Goal: Task Accomplishment & Management: Use online tool/utility

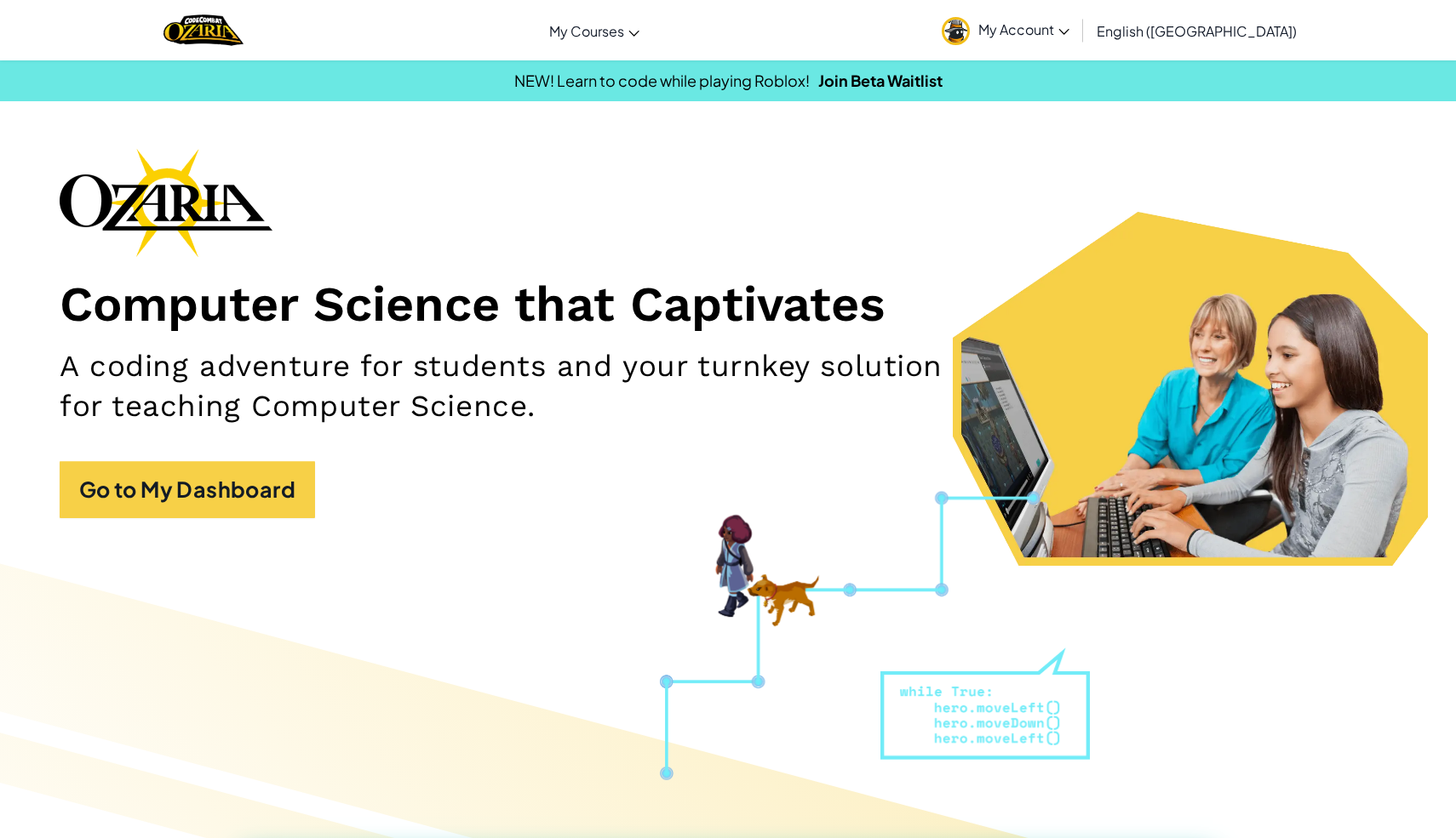
click at [1073, 45] on link "My Account" at bounding box center [1006, 30] width 145 height 54
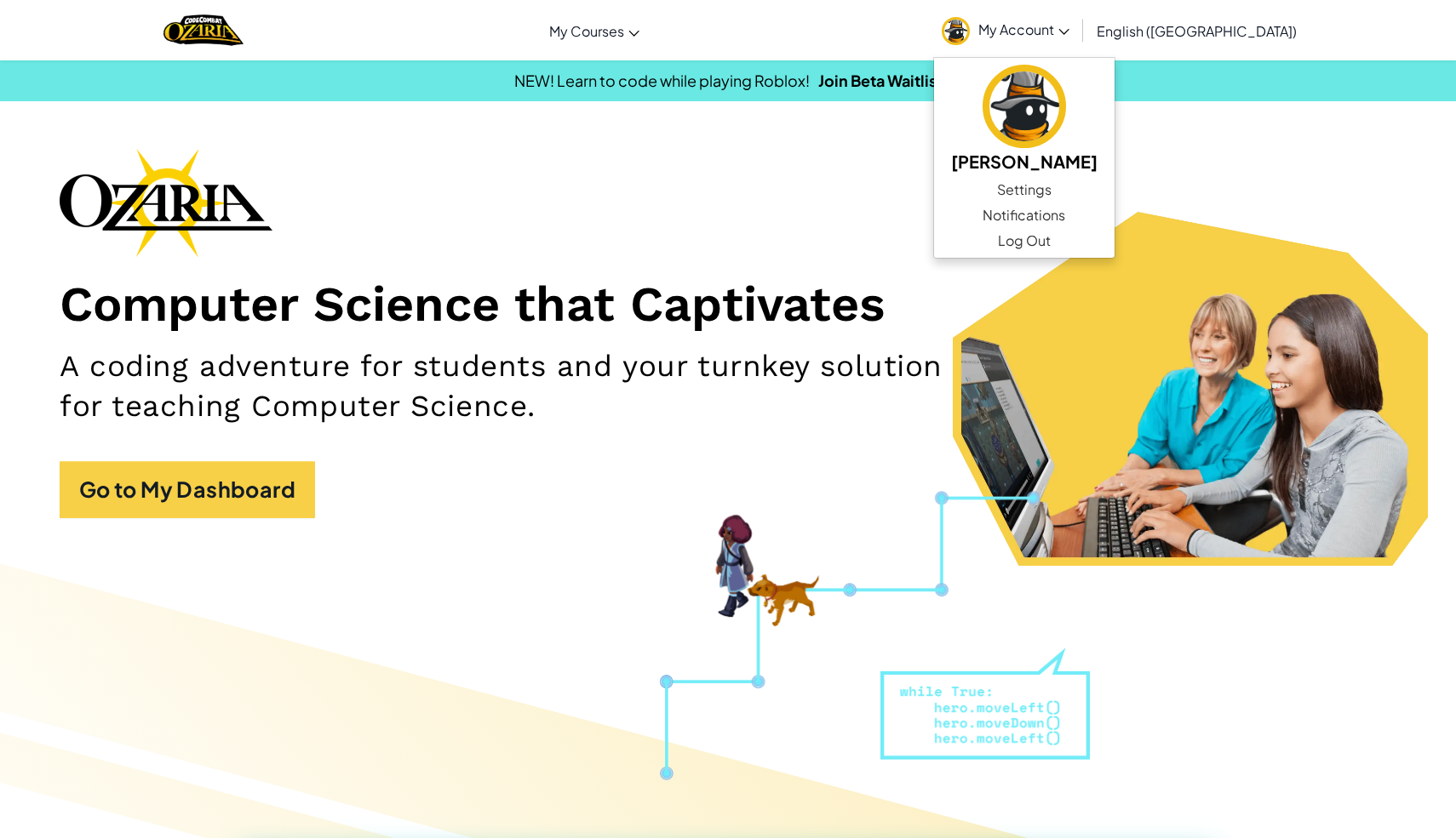
click at [967, 199] on div "Computer Science that Captivates A coding adventure for students and your turnk…" at bounding box center [728, 341] width 1337 height 387
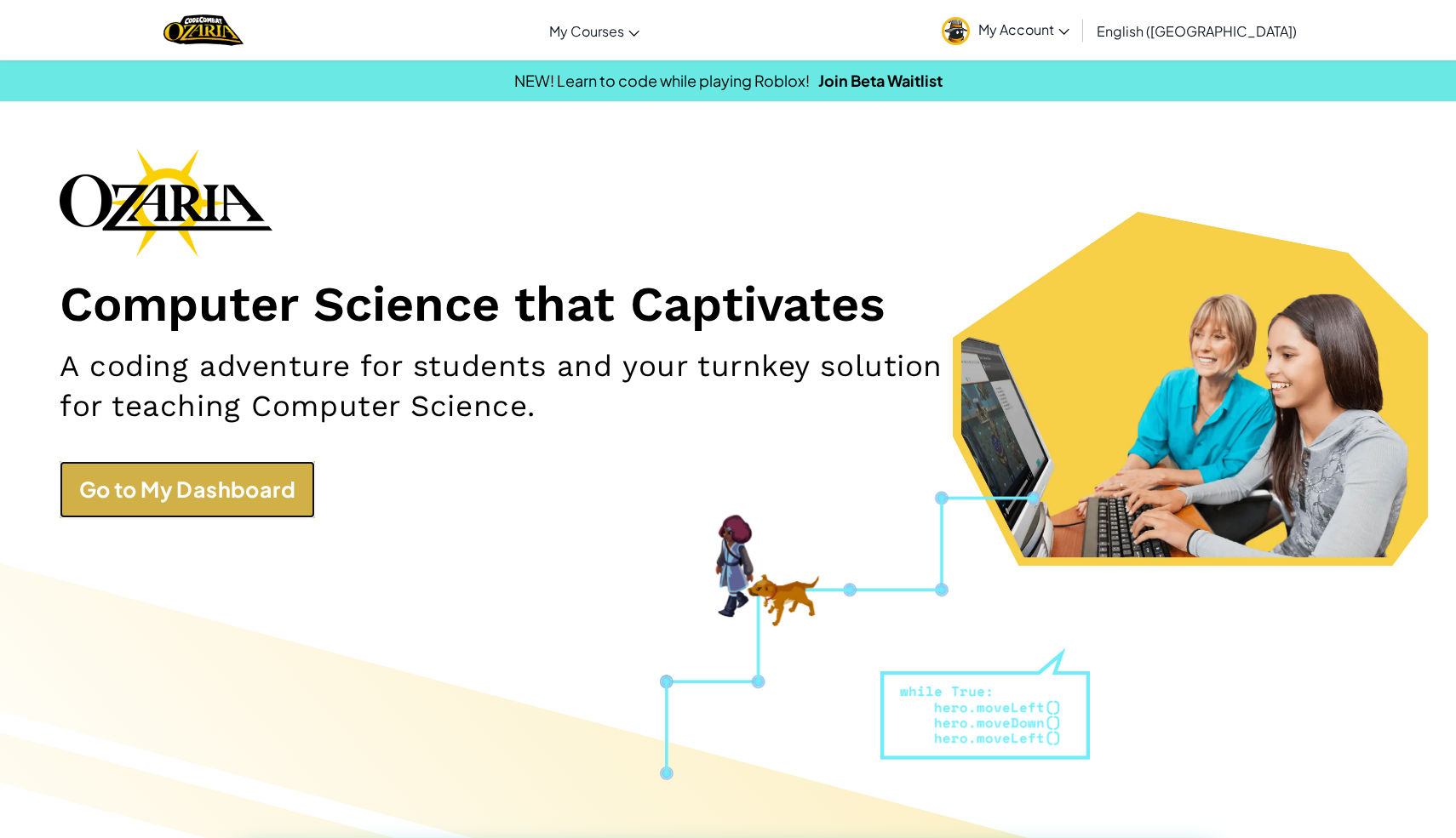
click at [233, 483] on link "Go to My Dashboard" at bounding box center [186, 490] width 255 height 57
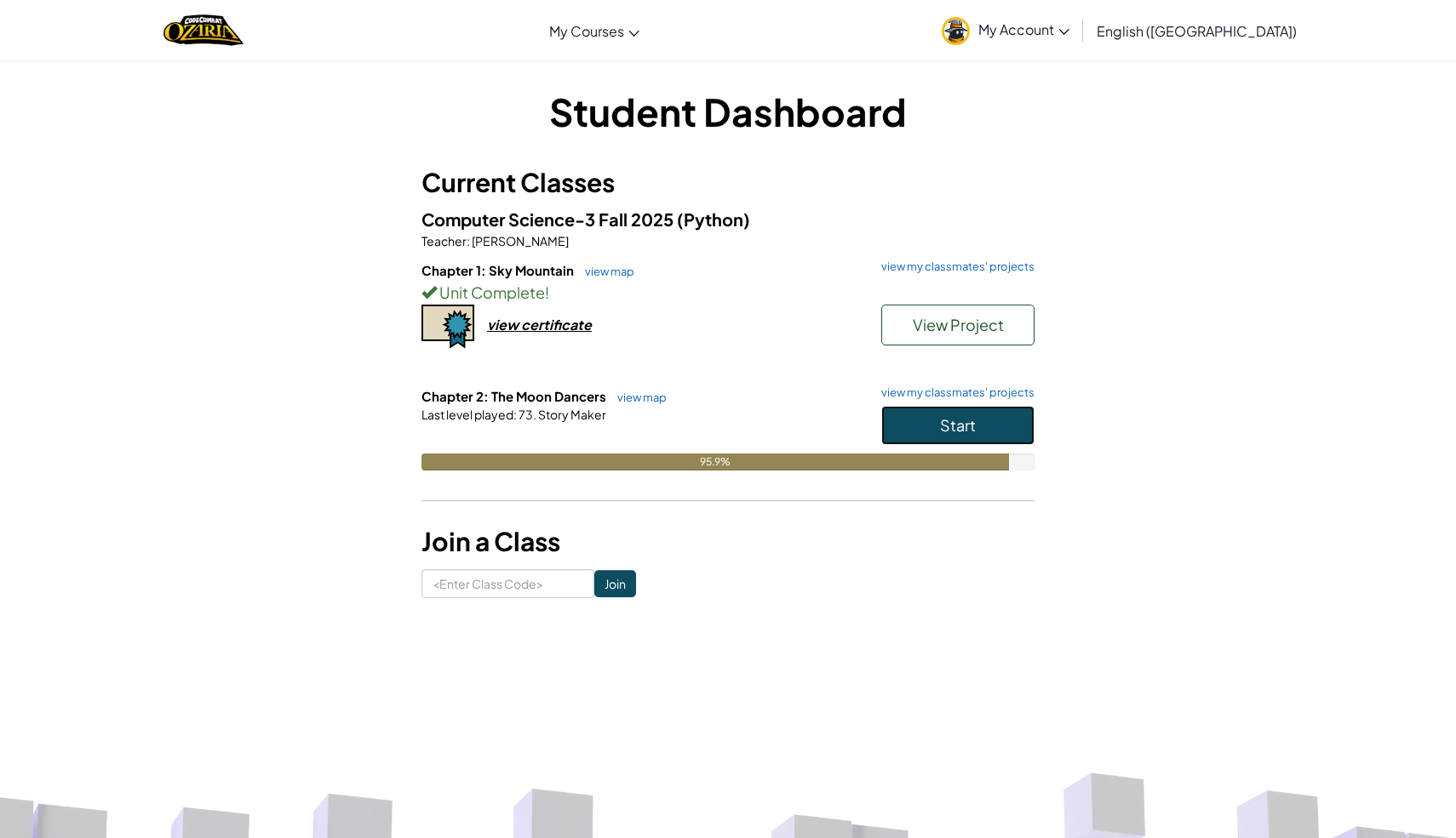
click at [977, 423] on button "Start" at bounding box center [958, 425] width 153 height 39
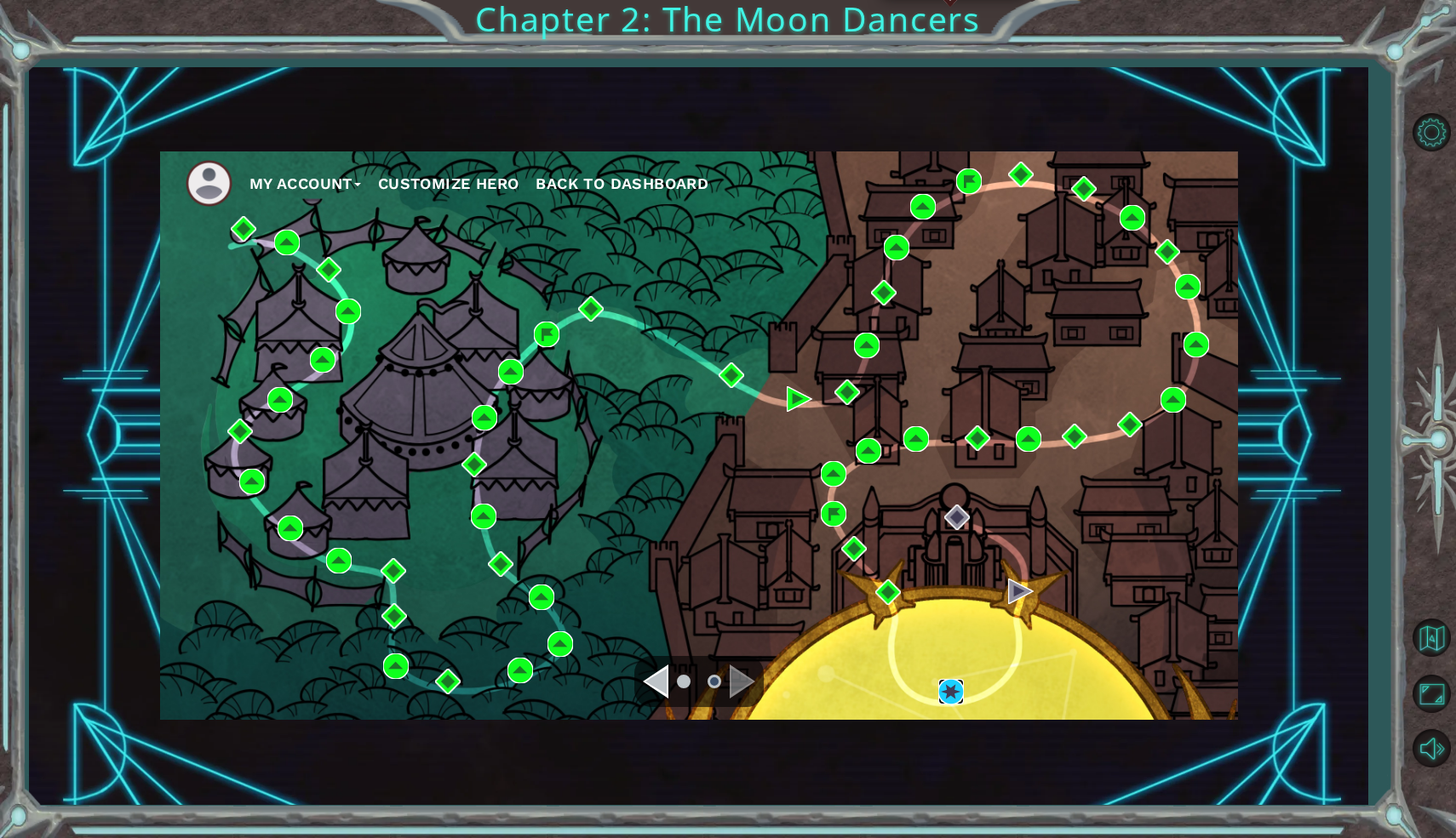
click at [946, 699] on img at bounding box center [951, 692] width 25 height 25
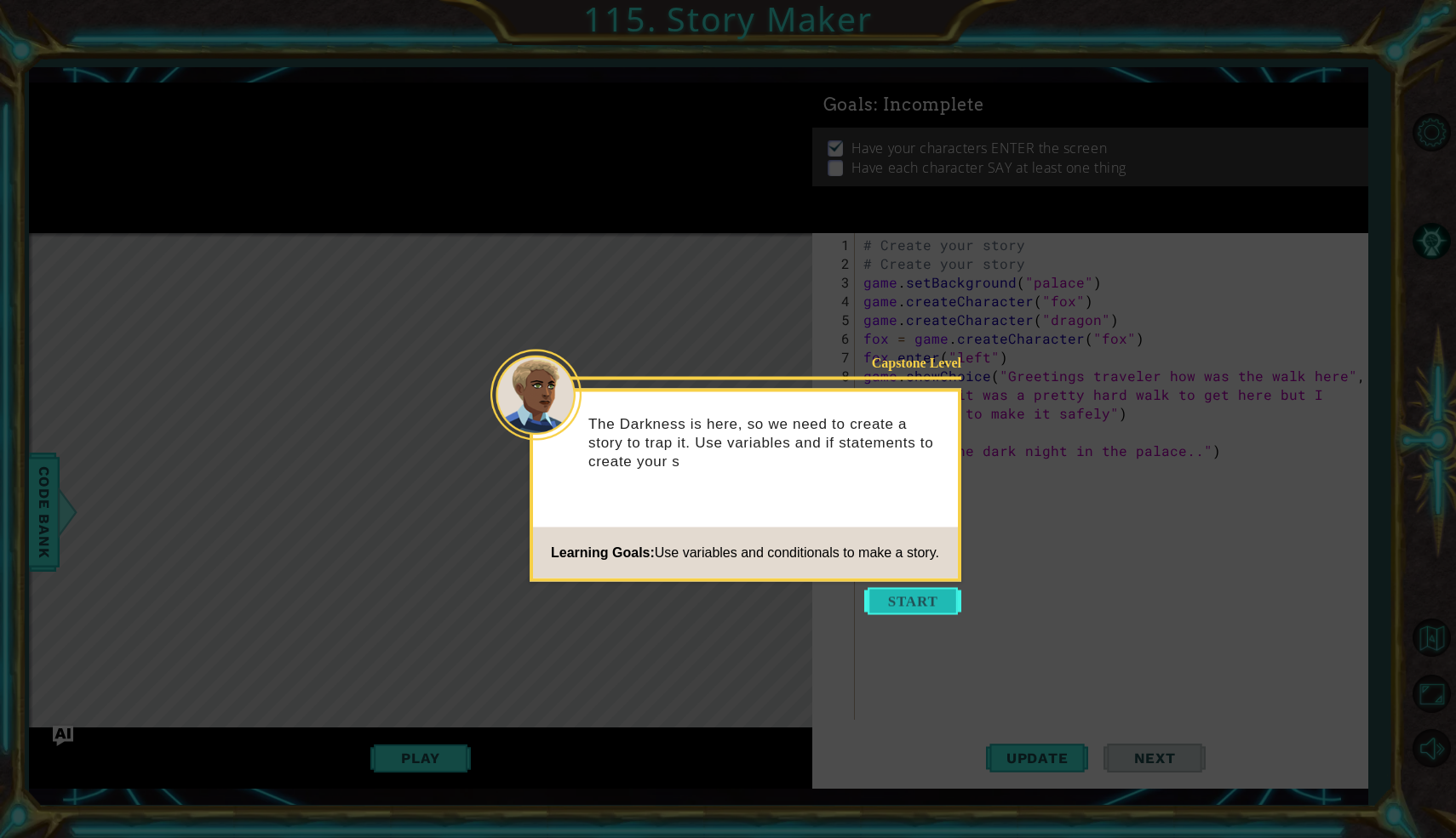
click at [908, 598] on button "Start" at bounding box center [912, 601] width 97 height 27
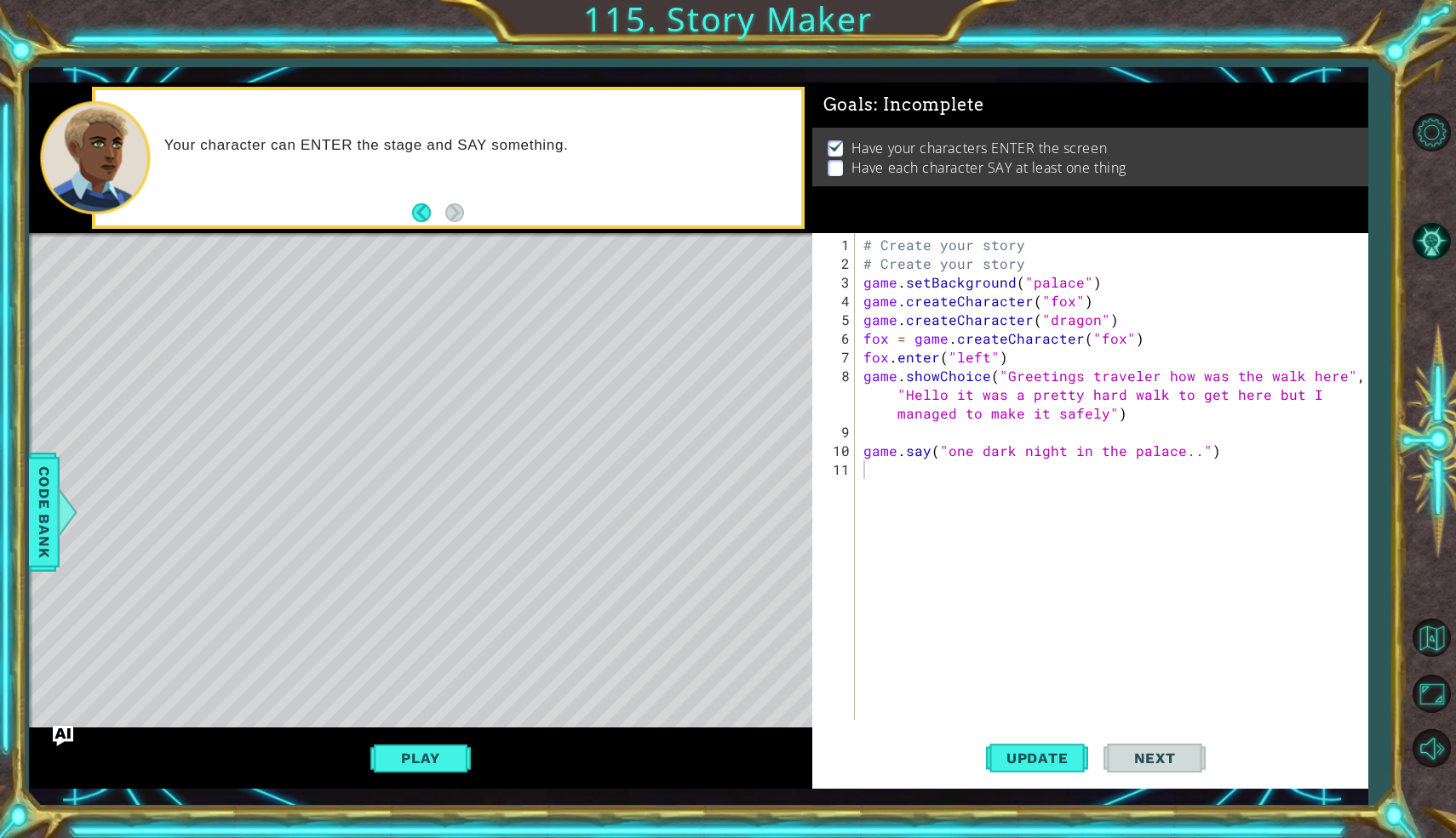
click at [408, 792] on div "1 ההההההההההההההההההההההההההההההההההההההההההההההההההההההההההההההההההההההההההההה…" at bounding box center [698, 436] width 1339 height 738
click at [389, 774] on div "Play" at bounding box center [420, 758] width 783 height 61
click at [411, 757] on button "Play" at bounding box center [420, 758] width 99 height 32
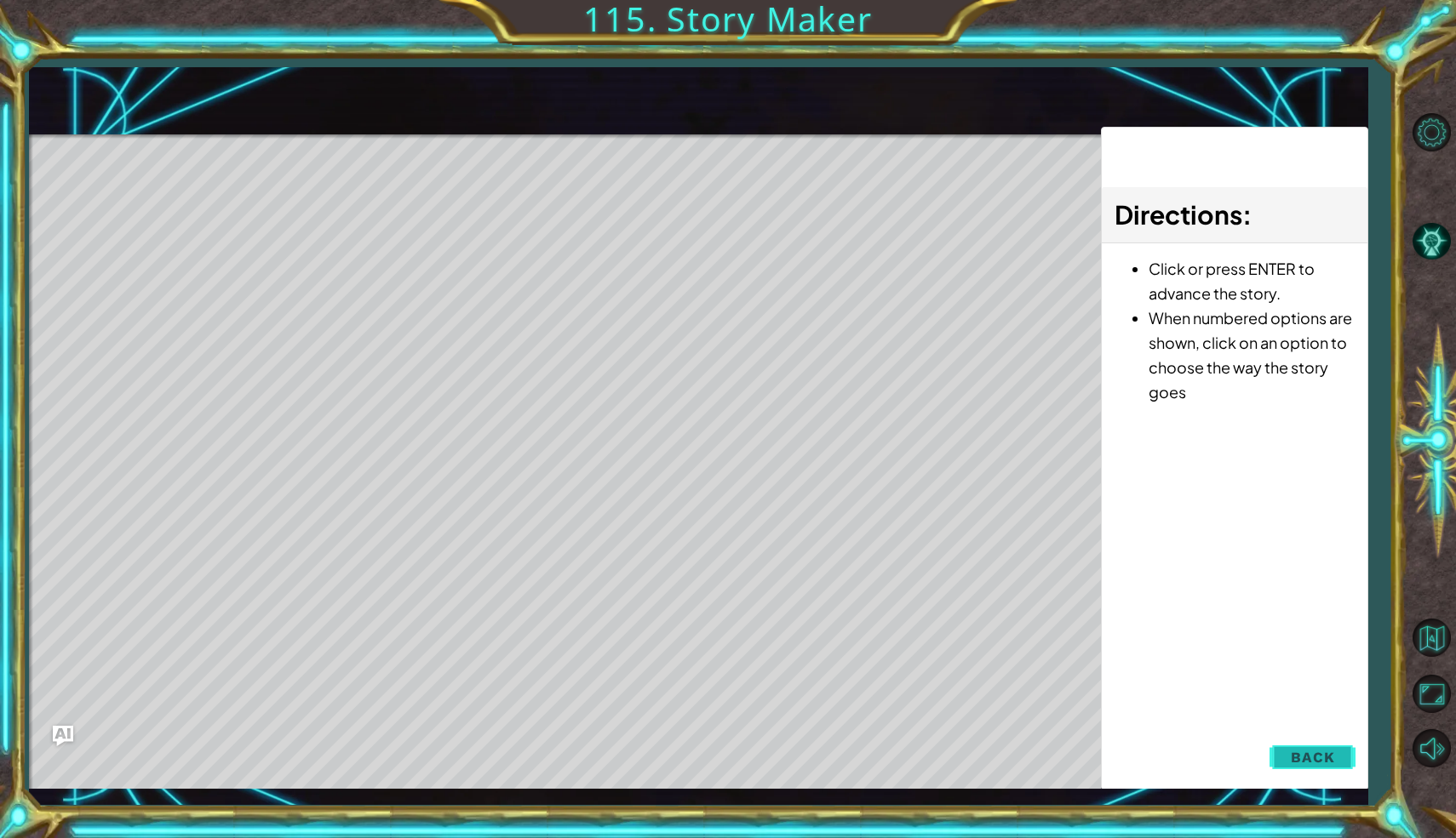
click at [1297, 753] on span "Back" at bounding box center [1312, 758] width 44 height 17
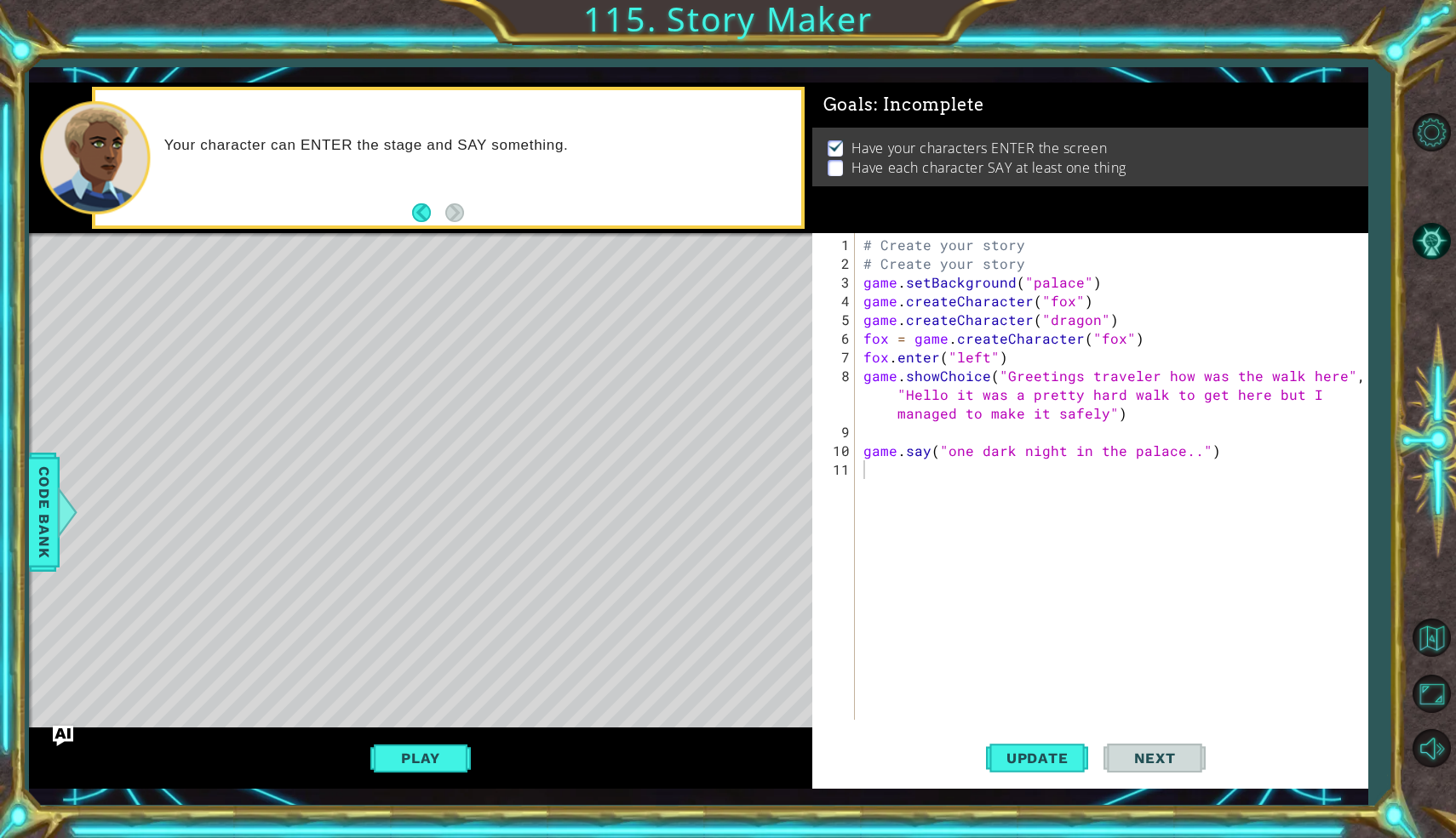
type textarea "game.showChoice("Greetings traveler how was the walk here", "Hello it was a pre…"
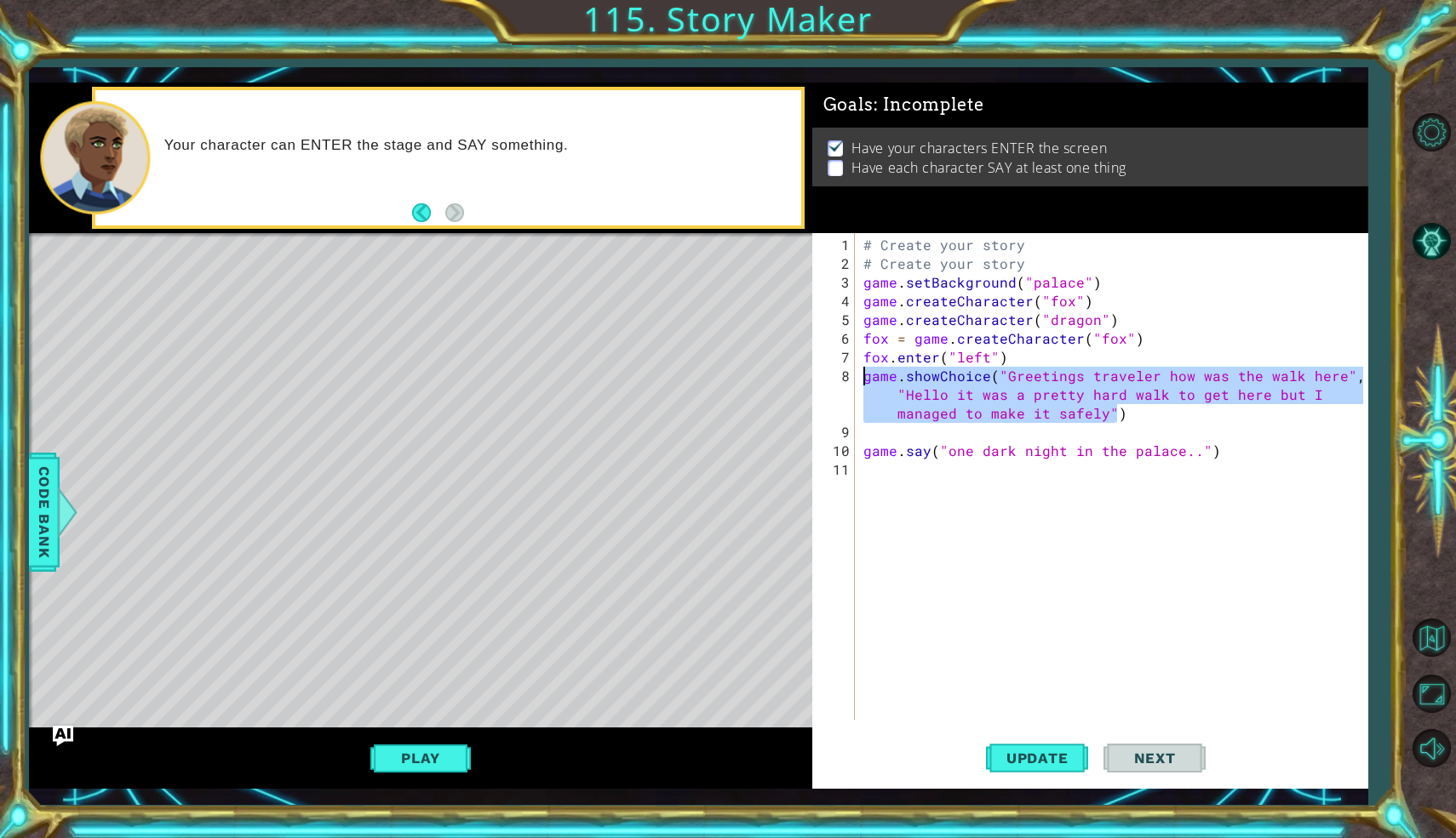
drag, startPoint x: 1121, startPoint y: 416, endPoint x: 847, endPoint y: 375, distance: 277.1
click at [846, 375] on div "game.showChoice("Greetings traveler how was the walk here", "Hello it was a pre…" at bounding box center [1087, 476] width 551 height 487
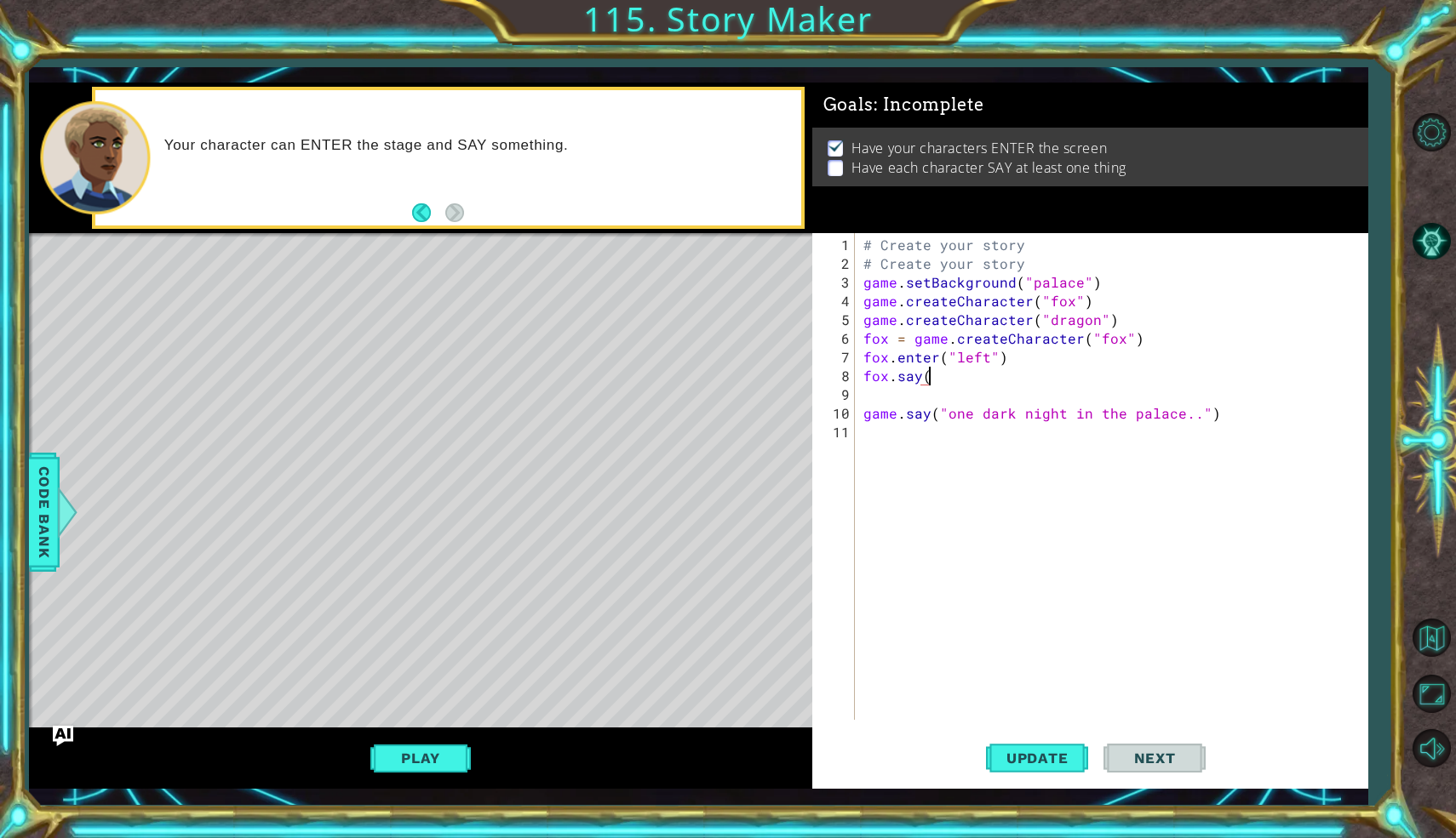
scroll to position [0, 3]
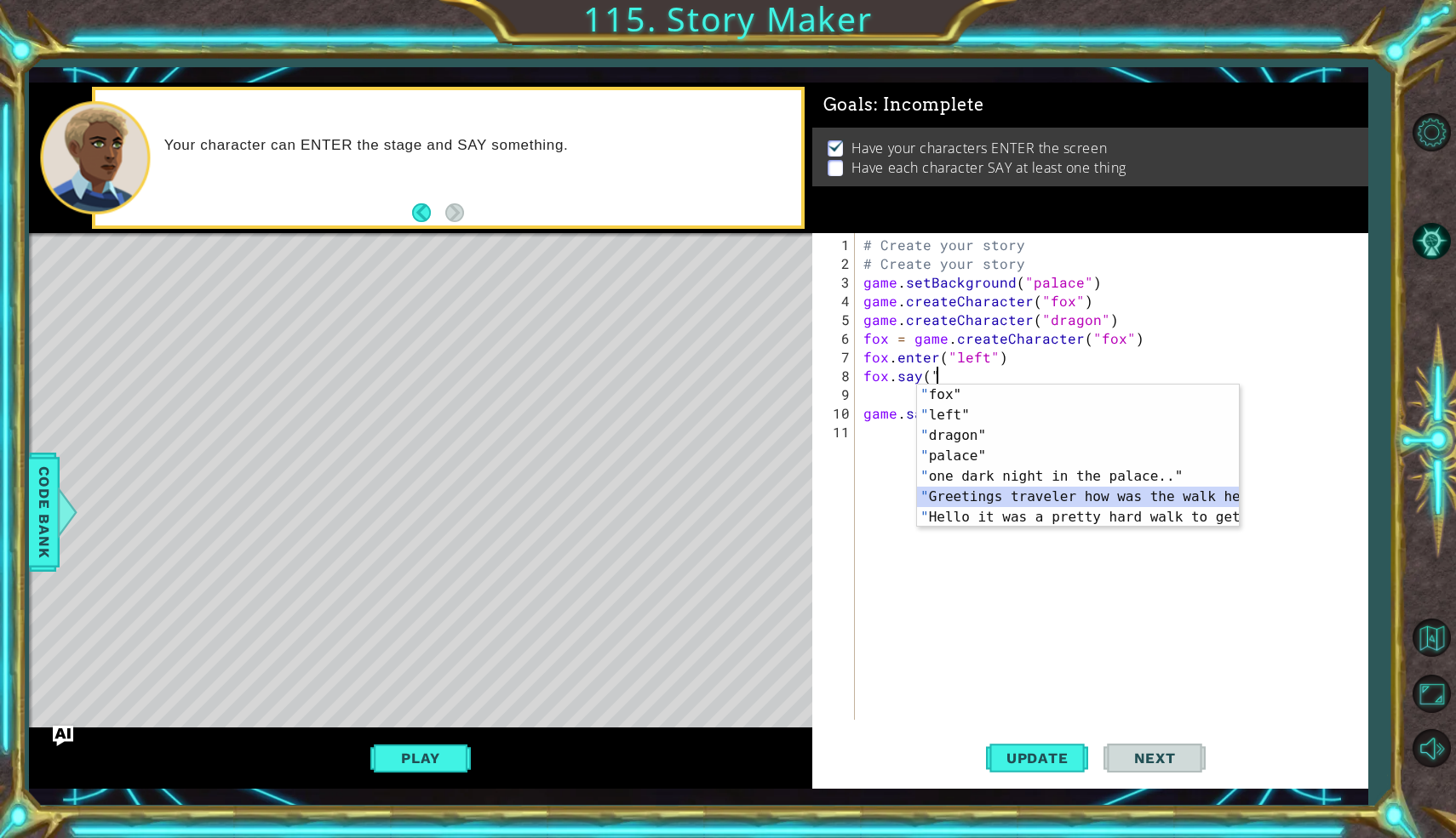
click at [953, 501] on div "" fox" press enter " left" press enter " dragon" press enter " palace" press en…" at bounding box center [1077, 476] width 322 height 184
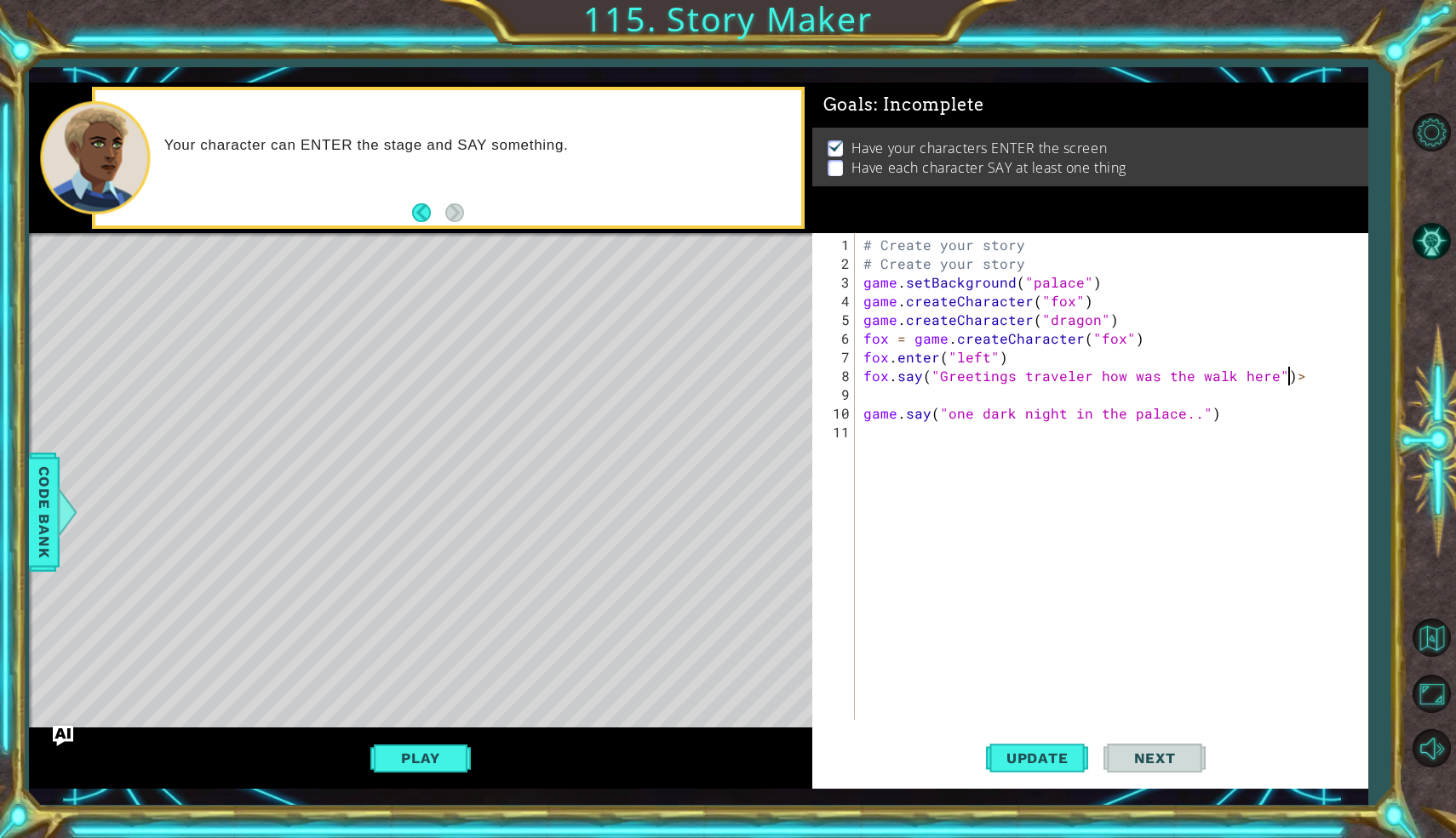
scroll to position [0, 24]
click at [492, 751] on div "Play" at bounding box center [420, 758] width 783 height 61
click at [447, 777] on div "Play" at bounding box center [420, 758] width 783 height 61
click at [439, 765] on button "Play" at bounding box center [420, 758] width 99 height 32
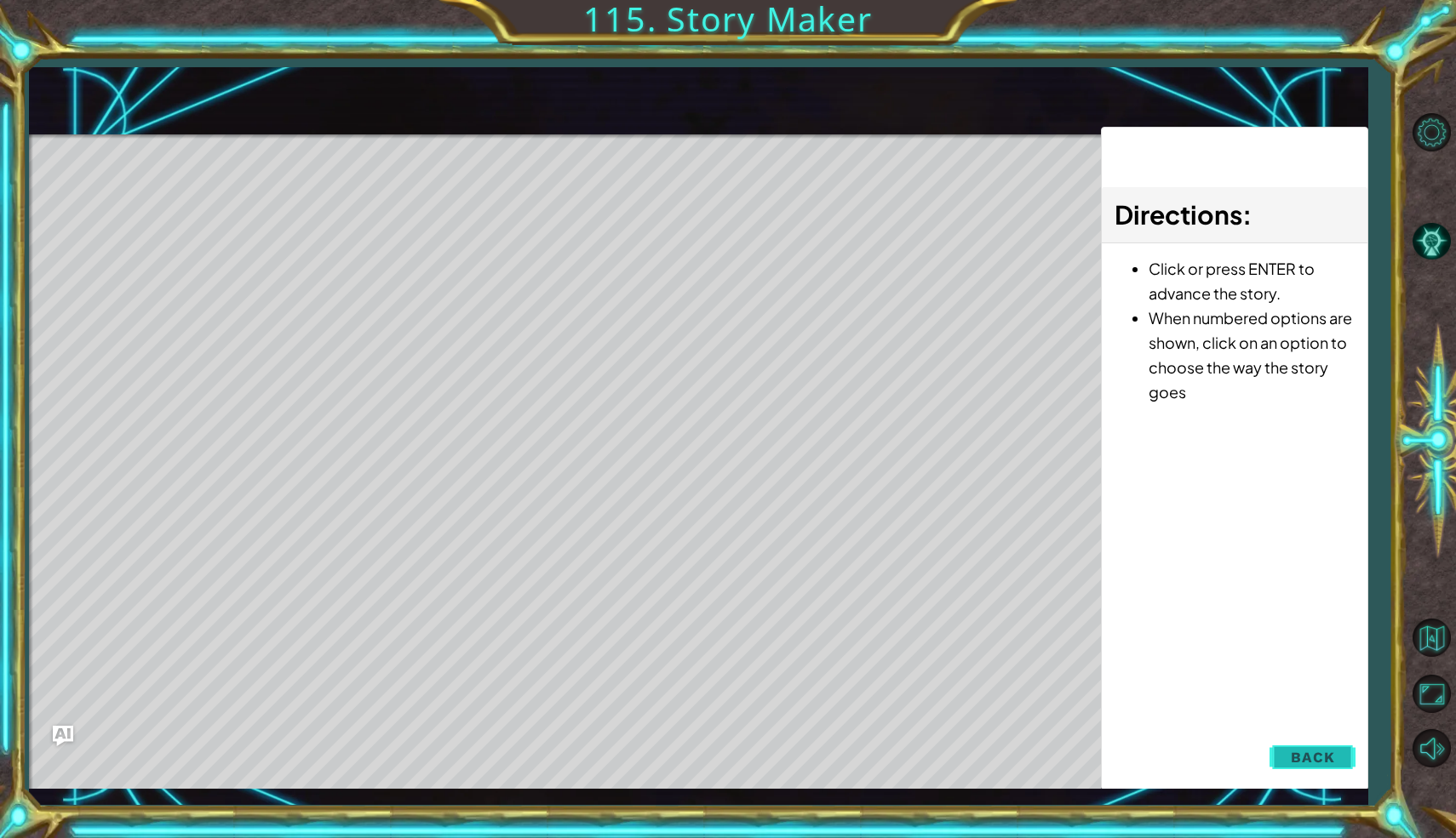
click at [1322, 754] on span "Back" at bounding box center [1312, 758] width 44 height 17
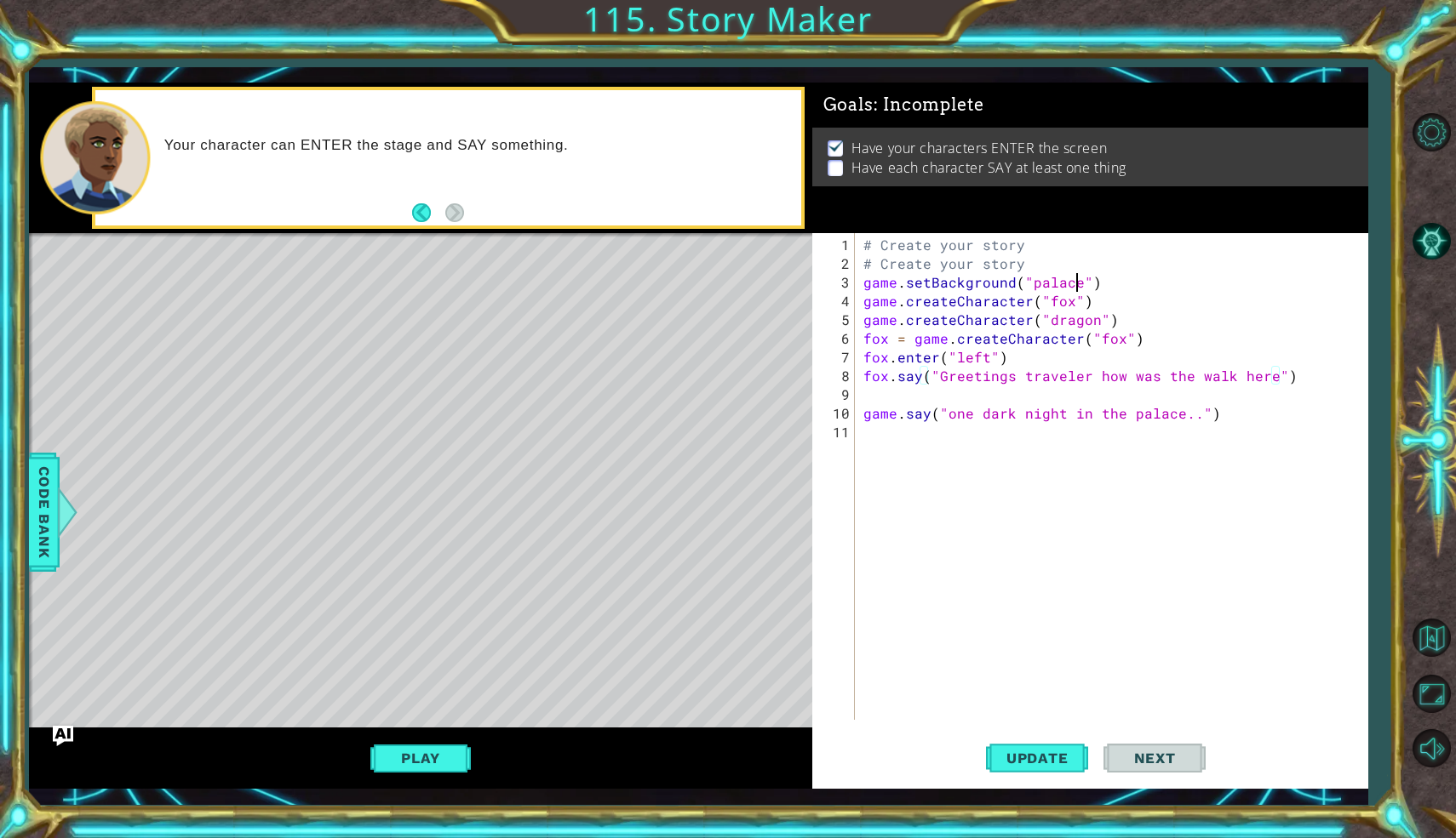
click at [1072, 281] on div "# Create your story # Create your story game . setBackground ( "palace" ) game …" at bounding box center [1115, 498] width 511 height 524
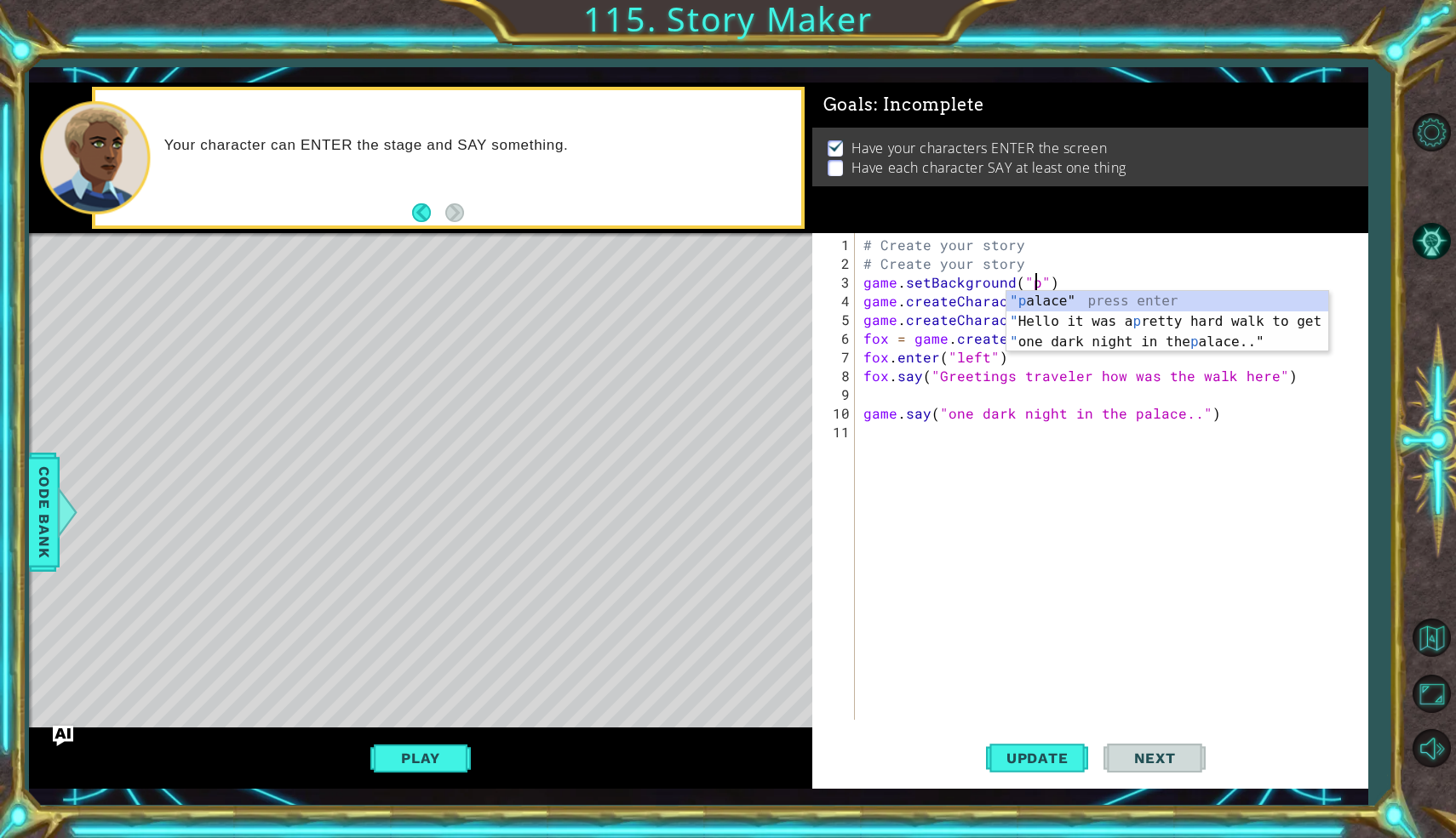
scroll to position [0, 10]
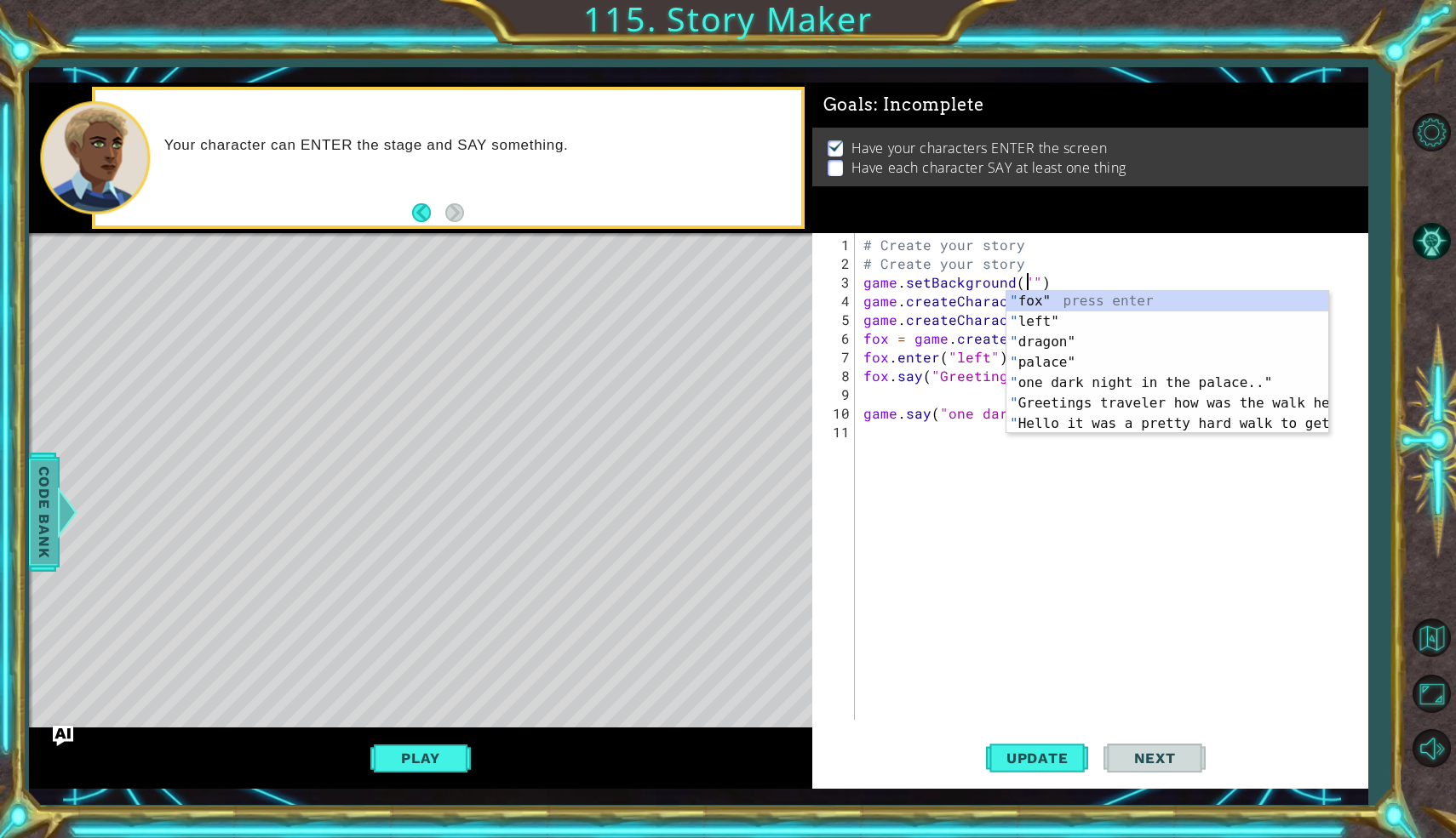
click at [55, 497] on div "Code Bank" at bounding box center [44, 512] width 30 height 119
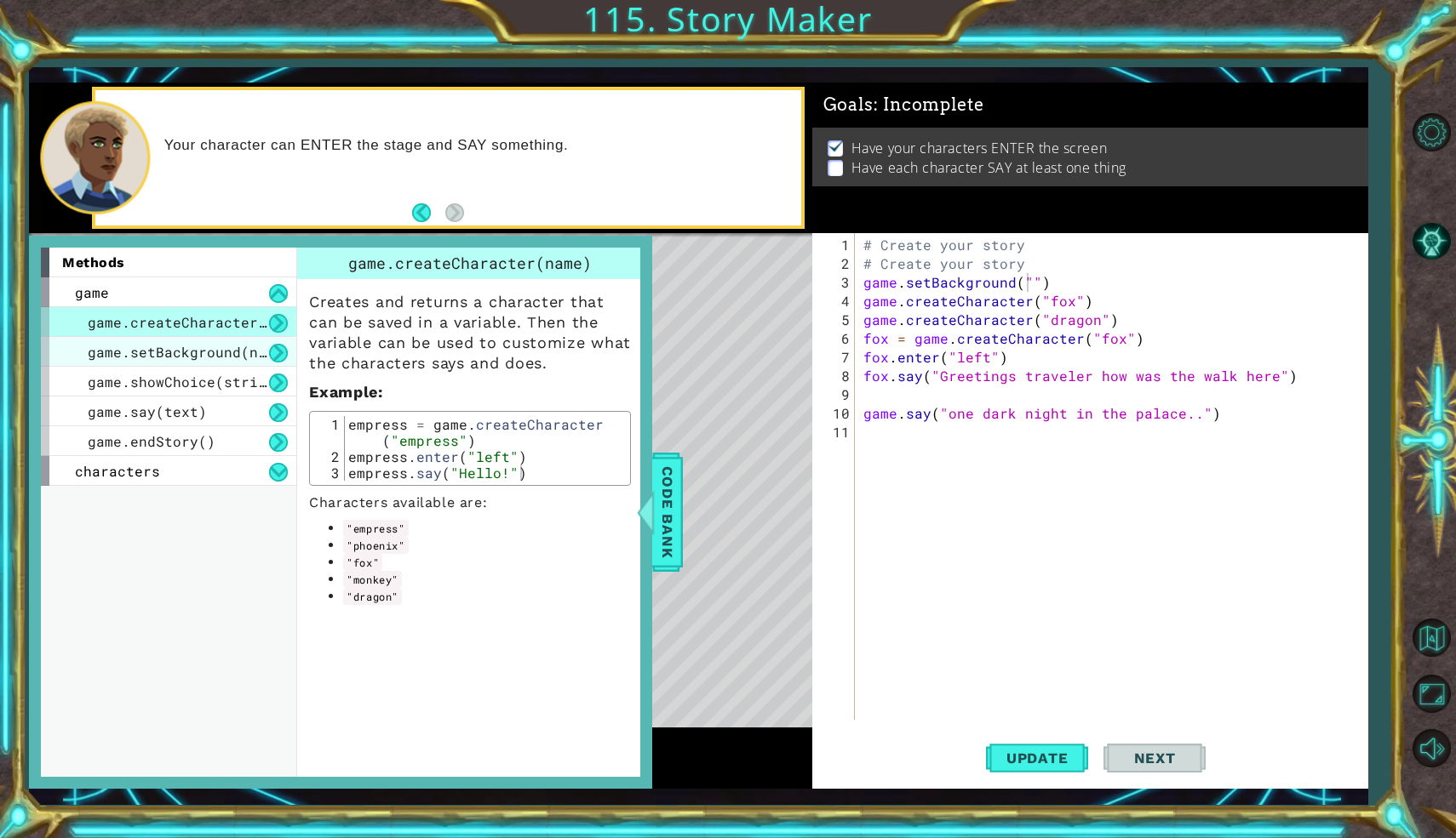
click at [212, 360] on span "game.setBackground(name)" at bounding box center [190, 352] width 204 height 18
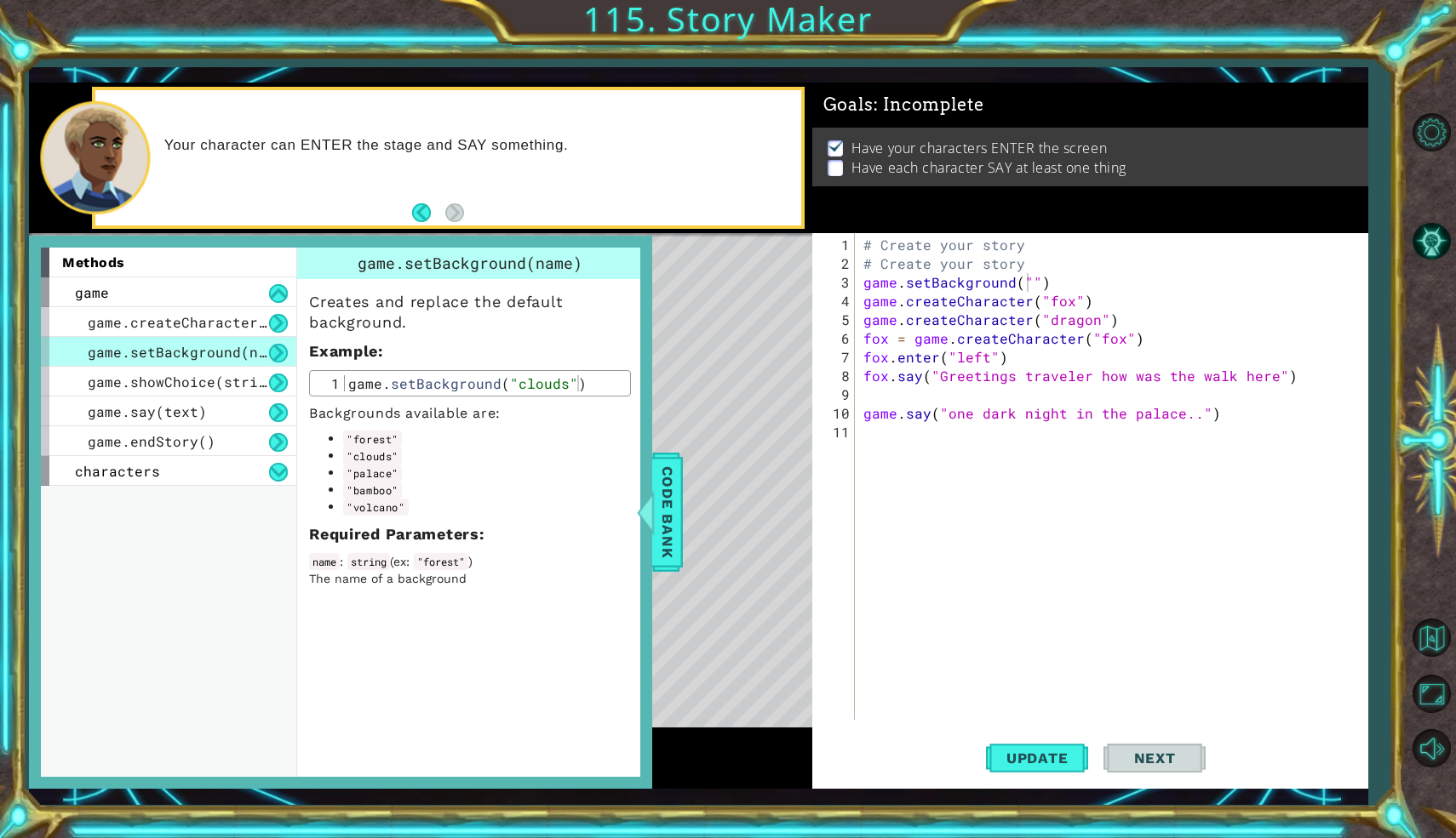
click at [1026, 275] on div "# Create your story # Create your story game . setBackground ( "" ) game . crea…" at bounding box center [1115, 498] width 511 height 524
click at [673, 497] on span "Code Bank" at bounding box center [667, 512] width 27 height 104
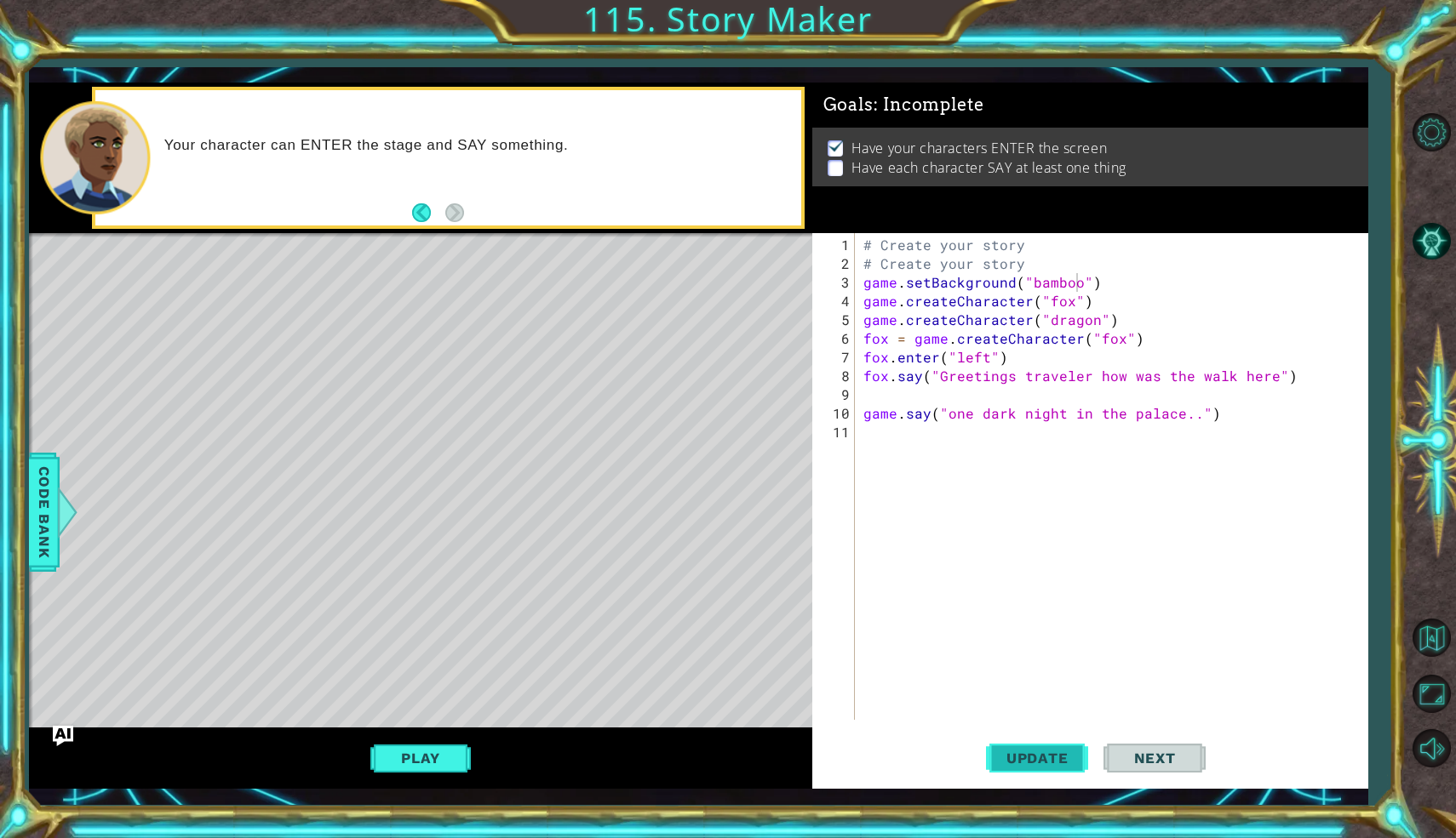
click at [1056, 772] on button "Update" at bounding box center [1036, 757] width 102 height 55
click at [416, 756] on button "Play" at bounding box center [420, 758] width 99 height 32
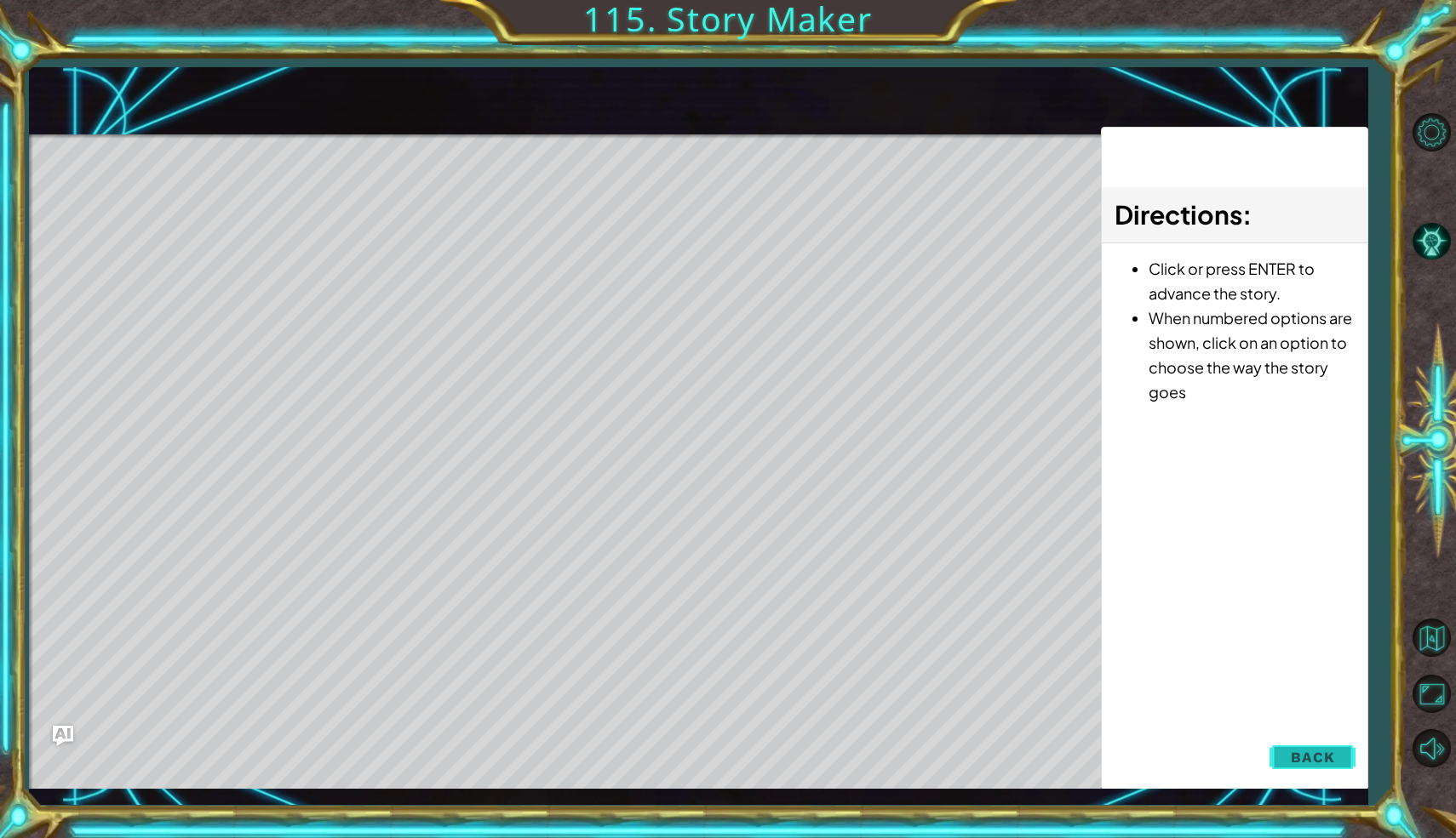
click at [1276, 760] on button "Back" at bounding box center [1312, 757] width 86 height 34
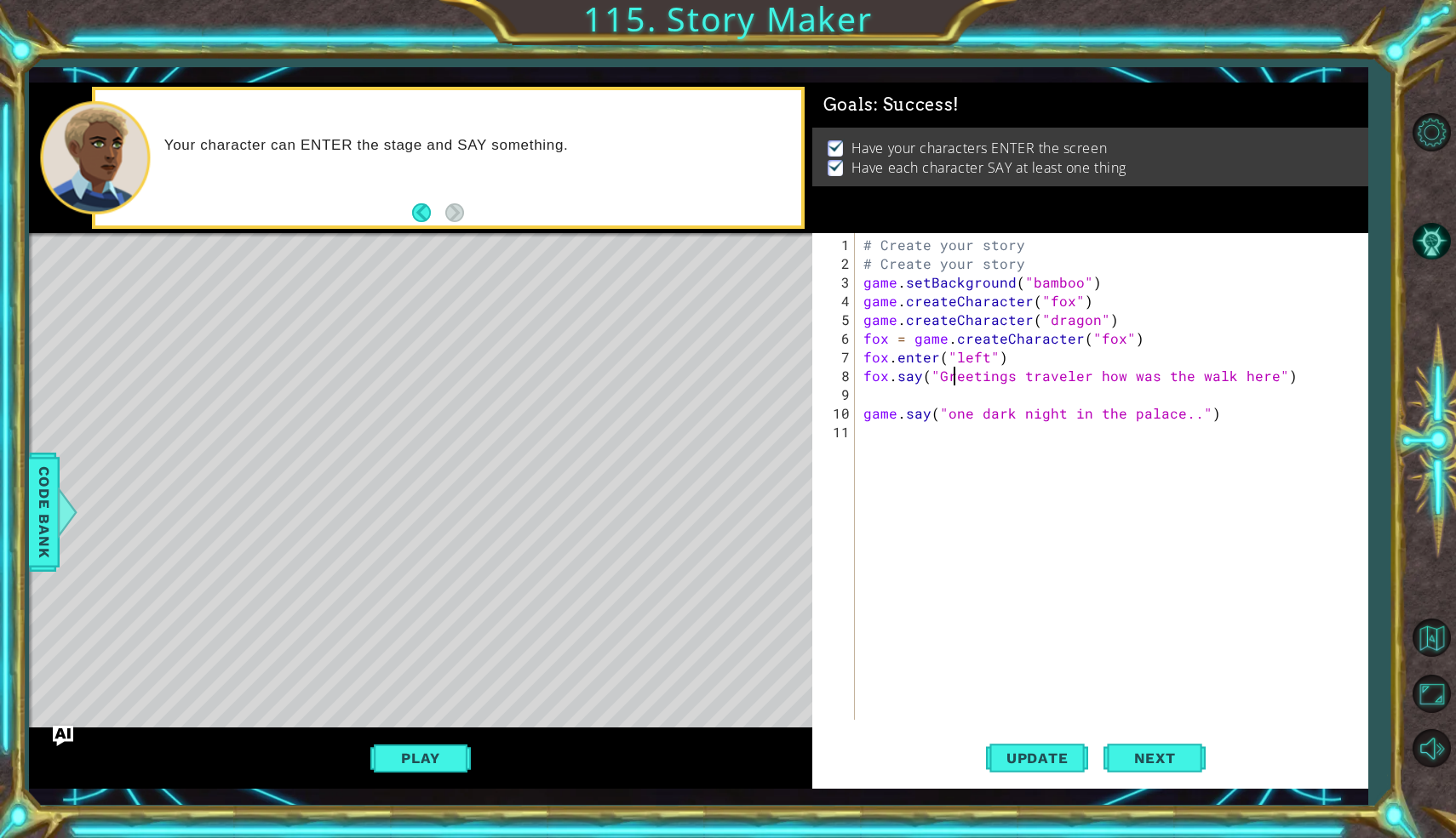
click at [950, 381] on div "# Create your story # Create your story game . setBackground ( "bamboo" ) game …" at bounding box center [1115, 498] width 511 height 524
type textarea "fox.say("Greetings traveler how was the walk here")"
click at [1283, 366] on div "# Create your story # Create your story game . setBackground ( "bamboo" ) game …" at bounding box center [1115, 498] width 511 height 524
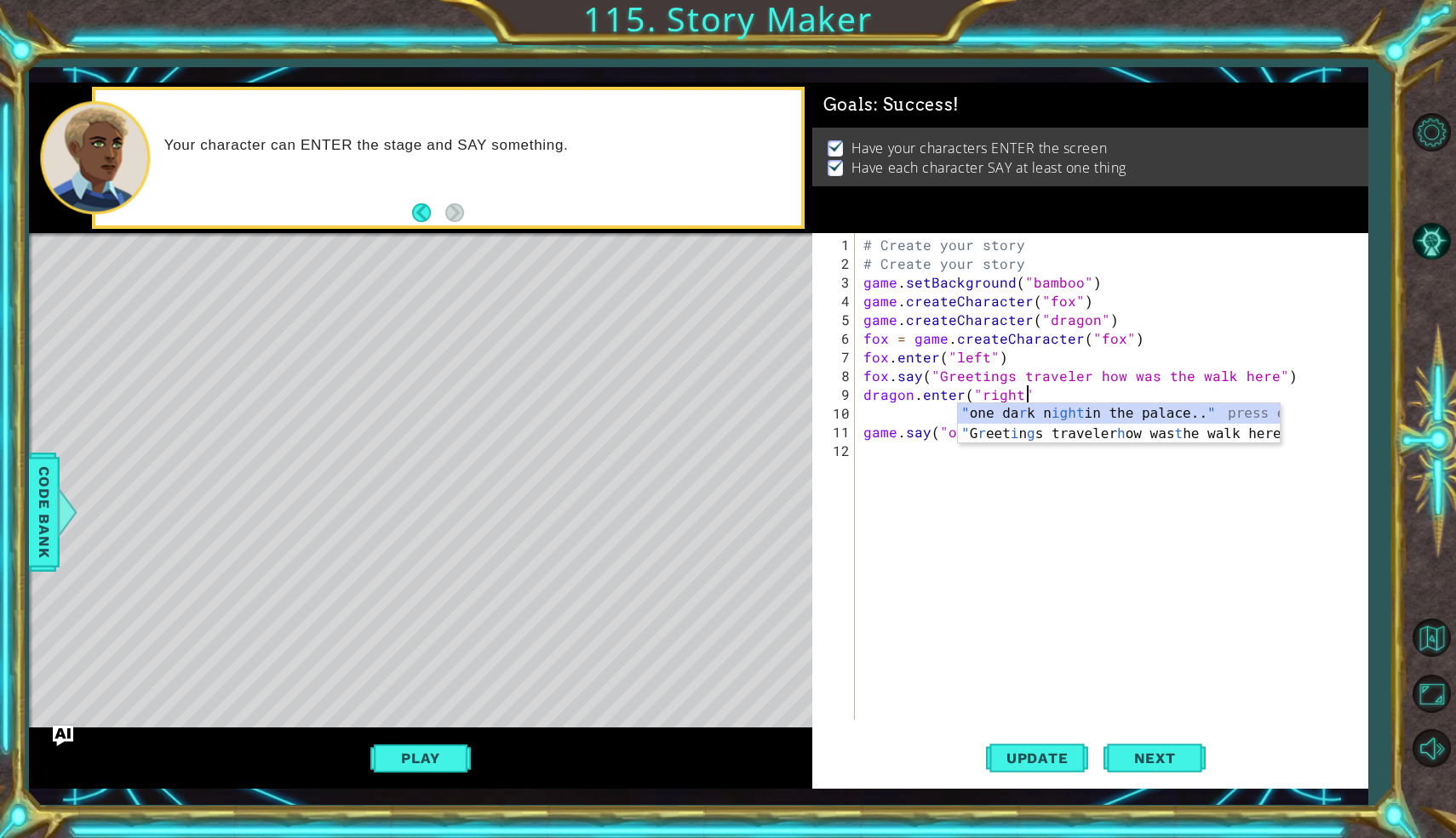
scroll to position [0, 10]
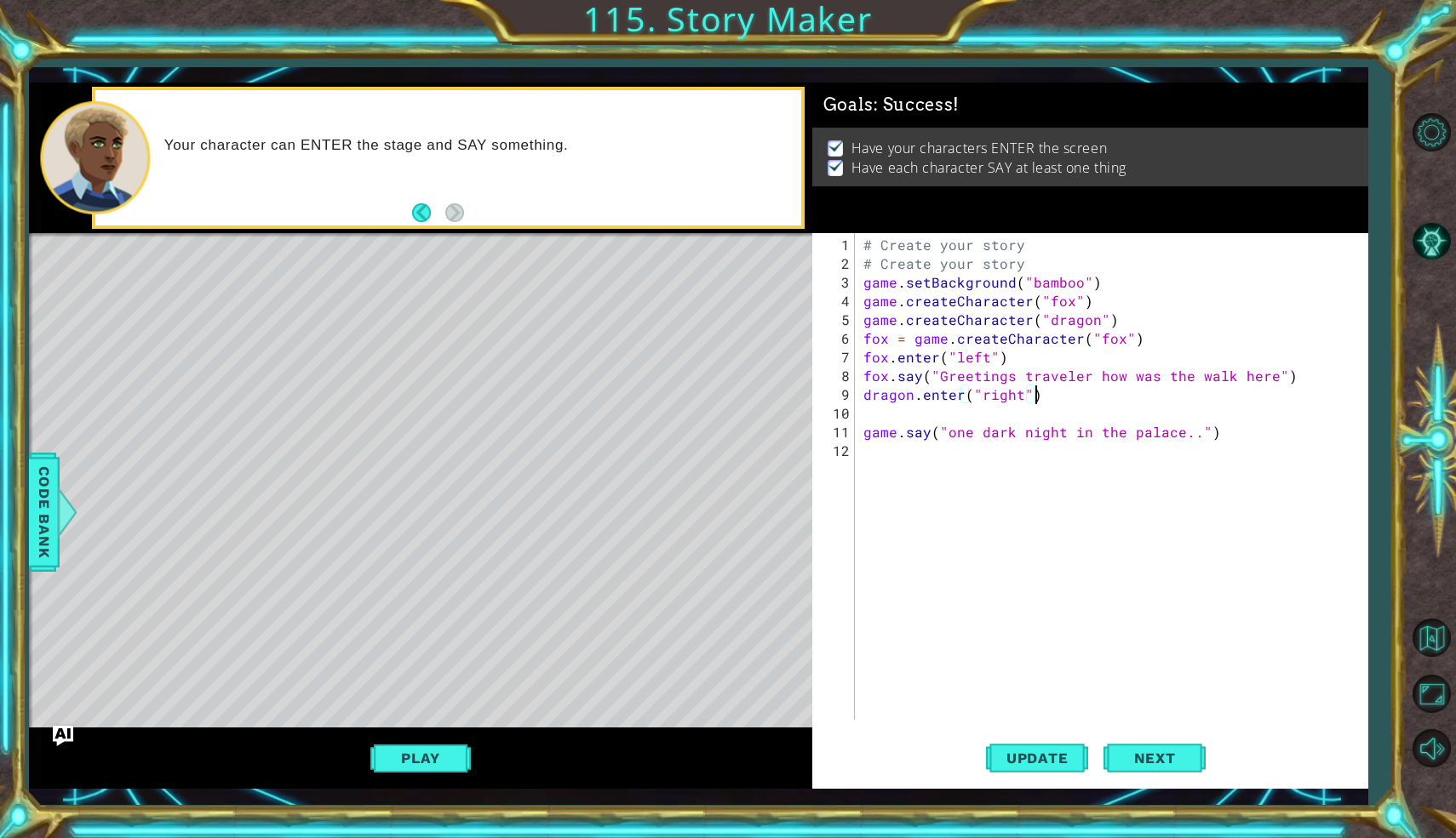
type textarea "dragon.enter("right")"
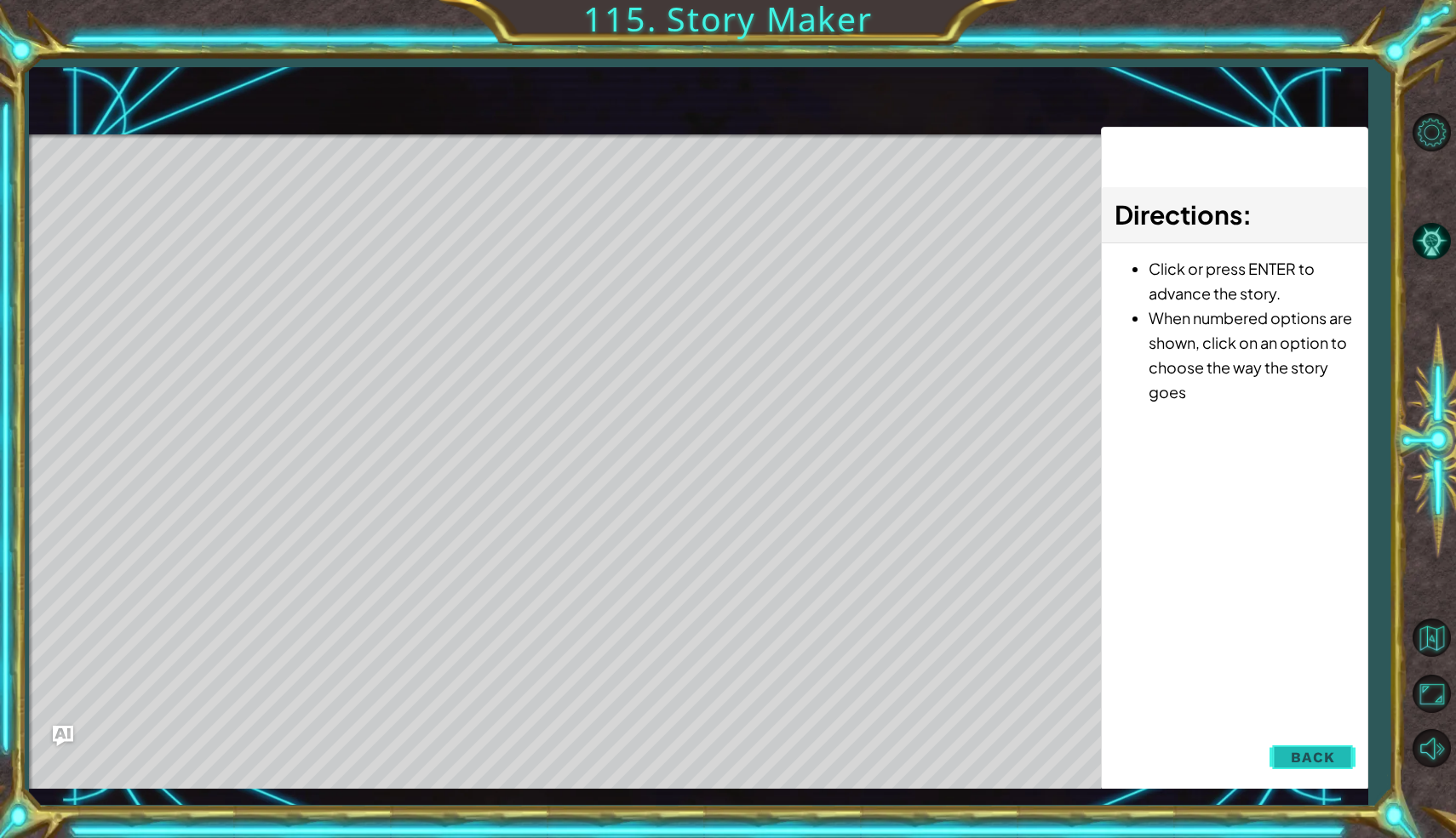
click at [1337, 760] on button "Back" at bounding box center [1312, 757] width 86 height 34
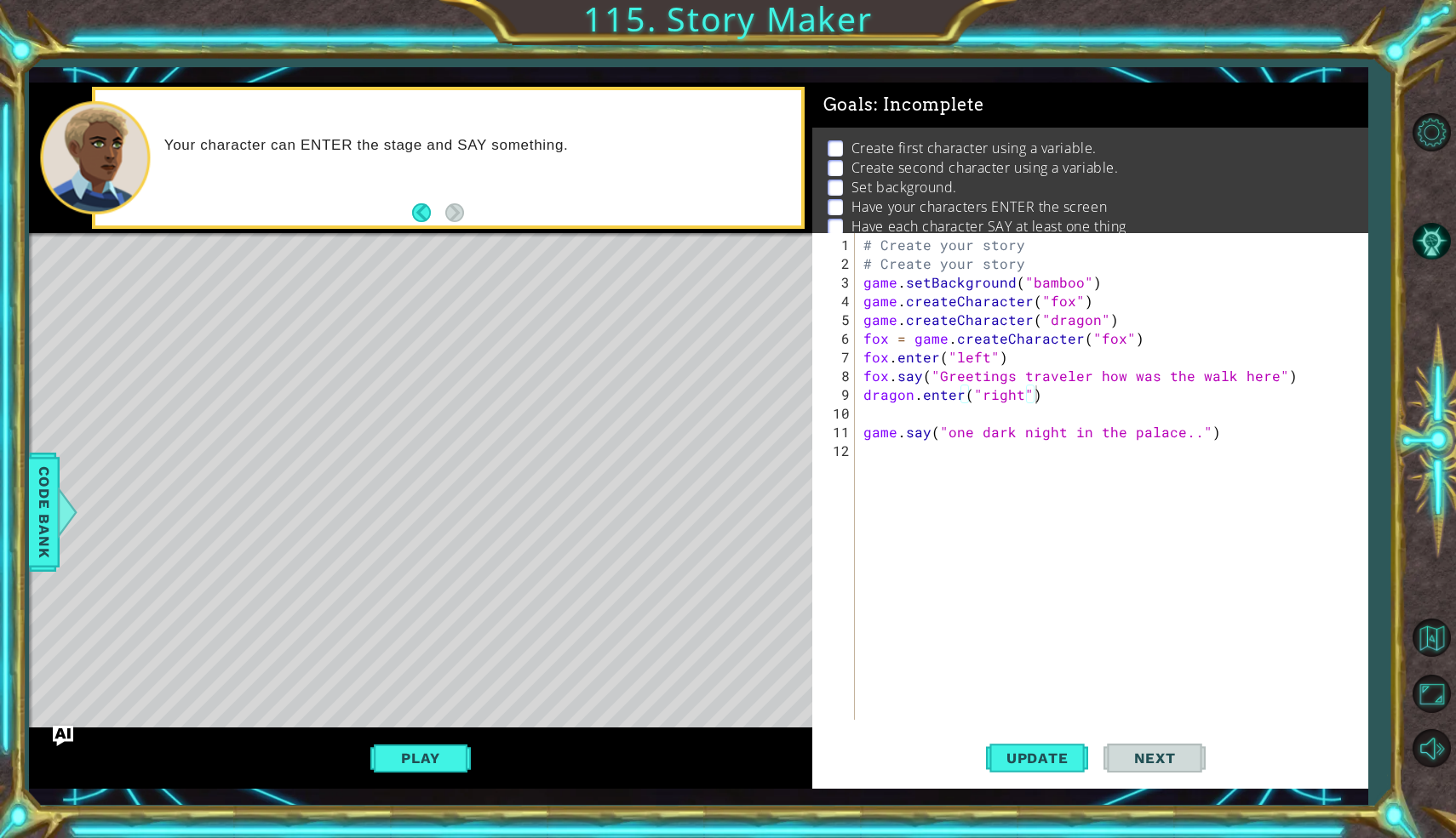
click at [882, 411] on div "# Create your story # Create your story game . setBackground ( "bamboo" ) game …" at bounding box center [1115, 498] width 511 height 524
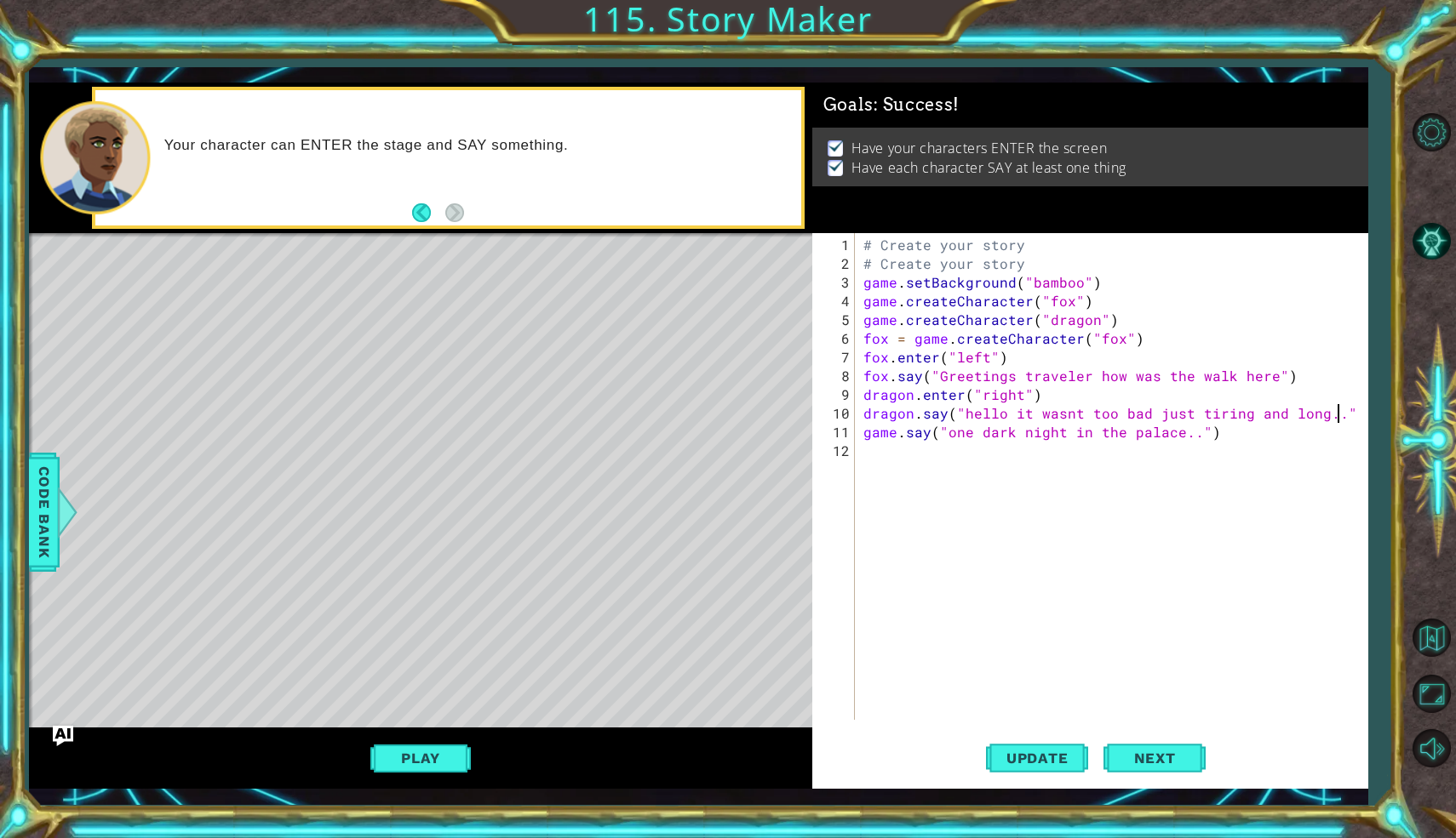
scroll to position [0, 29]
click at [1067, 762] on span "Update" at bounding box center [1037, 759] width 96 height 17
click at [383, 766] on button "Play" at bounding box center [420, 758] width 99 height 32
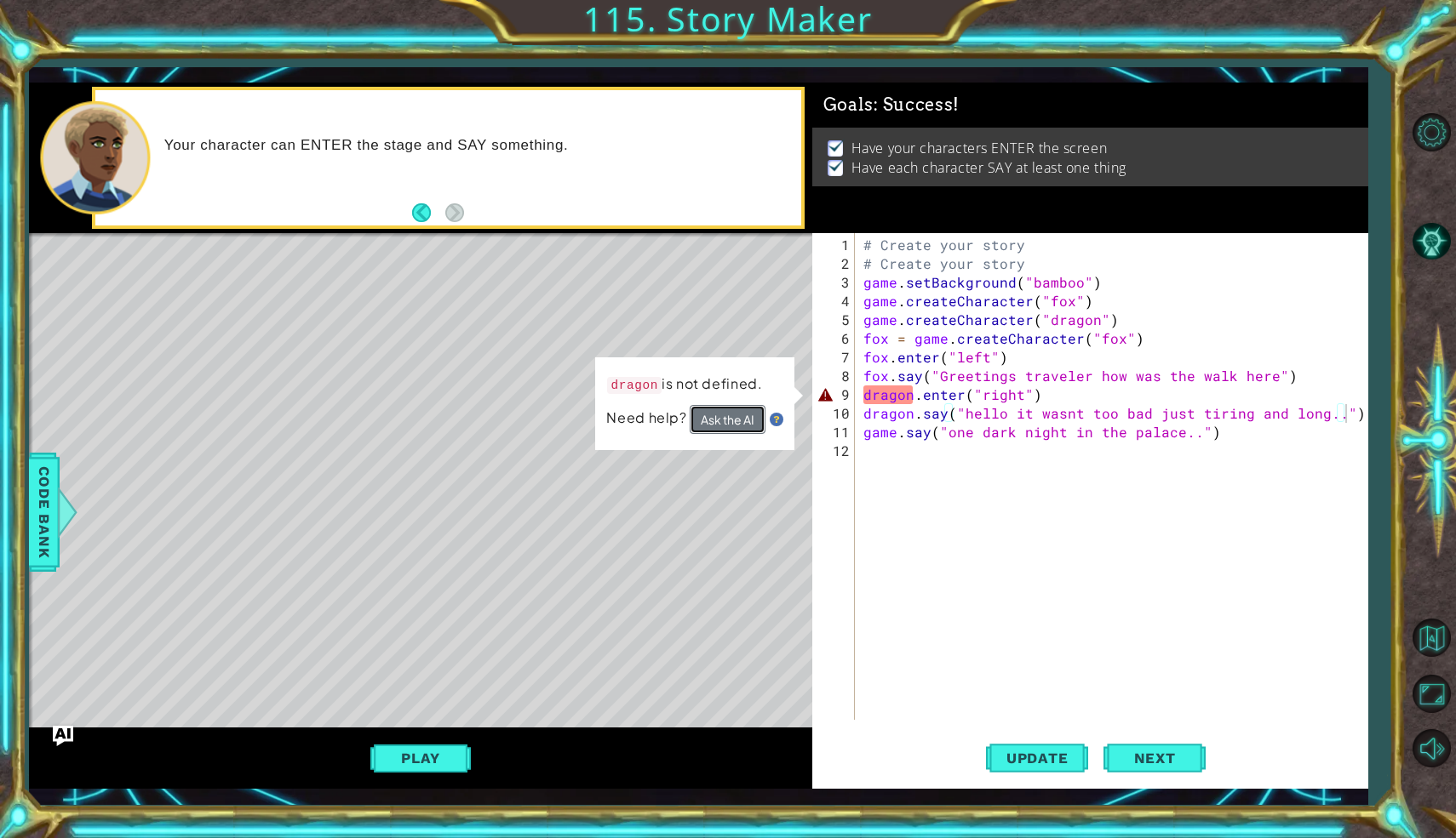
click at [719, 429] on button "Ask the AI" at bounding box center [727, 419] width 76 height 29
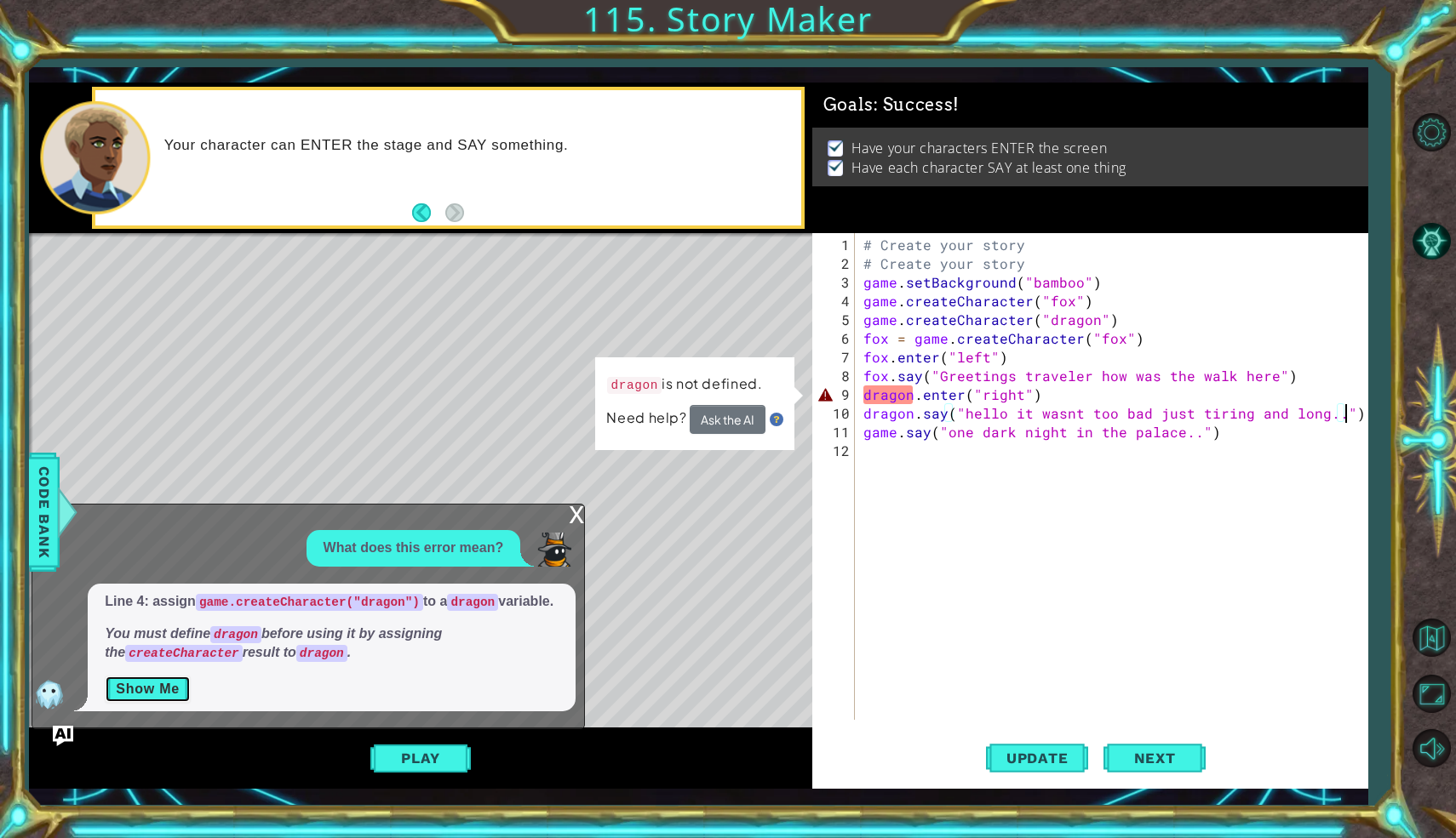
click at [171, 694] on button "Show Me" at bounding box center [147, 689] width 86 height 27
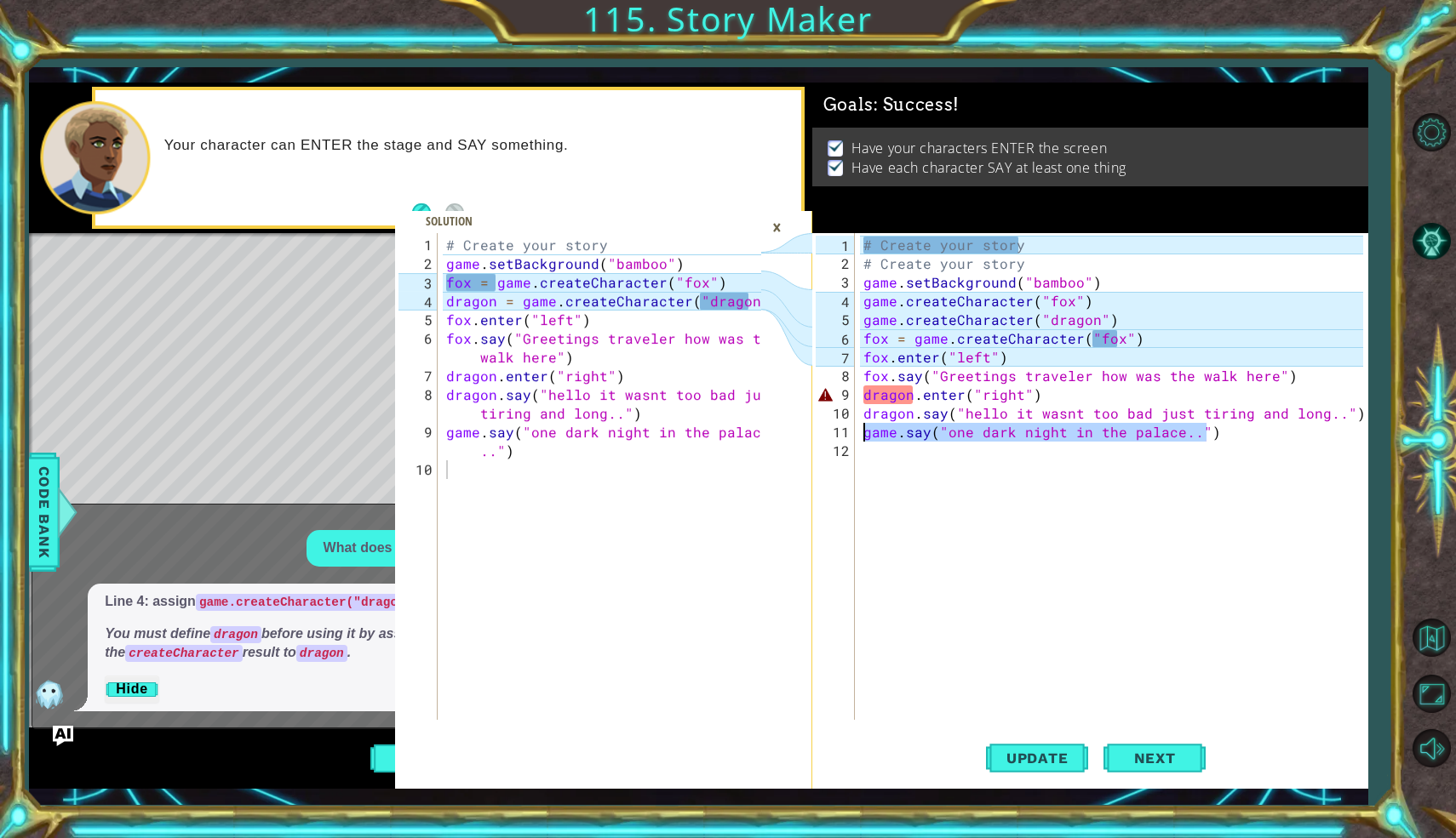
drag, startPoint x: 1207, startPoint y: 436, endPoint x: 849, endPoint y: 427, distance: 358.1
click at [849, 427] on div "dragon.say("hello it wasnt too bad just tiring and long..") 1 2 3 4 5 6 7 8 9 1…" at bounding box center [1087, 476] width 551 height 487
type textarea "game.say("one dark night in the palace..")"
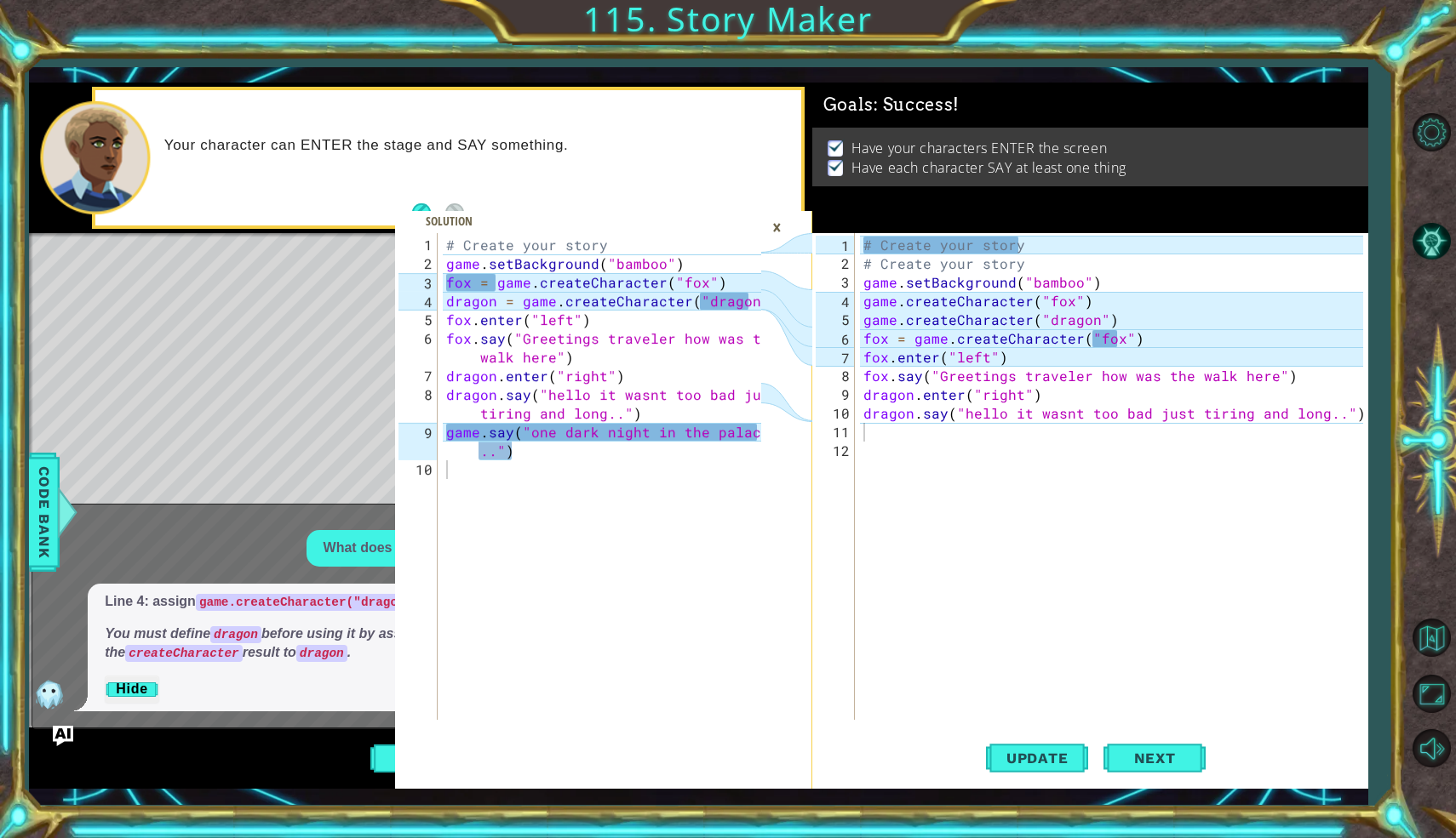
drag, startPoint x: 441, startPoint y: 246, endPoint x: 469, endPoint y: 251, distance: 28.4
click at [469, 251] on div "1 2 3 4 5 6 7 8 9 10 # Create your story game . setBackground ( "bamboo" ) fox …" at bounding box center [578, 476] width 366 height 487
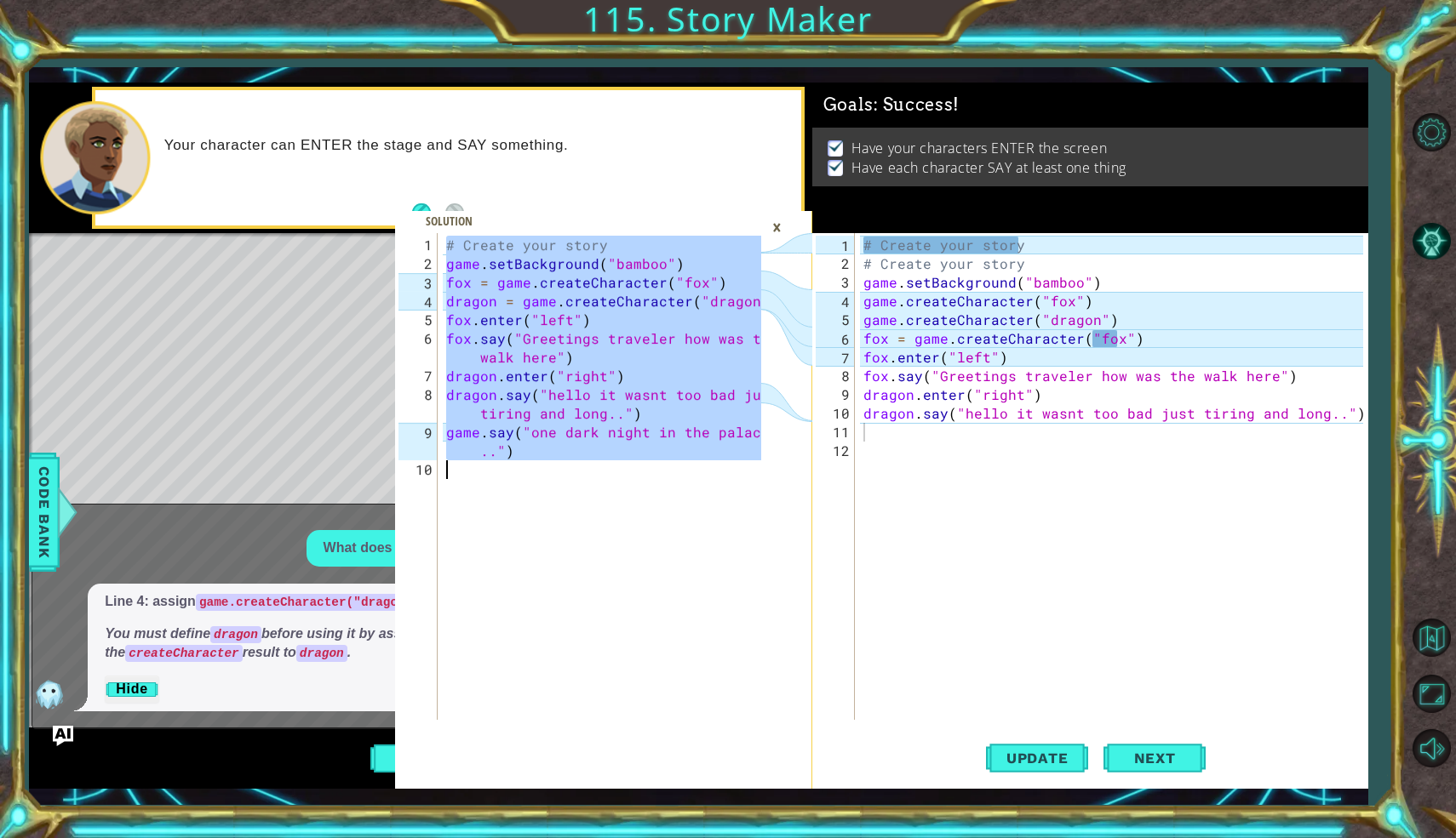
drag, startPoint x: 445, startPoint y: 241, endPoint x: 755, endPoint y: 487, distance: 395.7
click at [755, 487] on div "# Create your story game . setBackground ( "bamboo" ) fox = game . createCharac…" at bounding box center [606, 498] width 327 height 524
type textarea "game.say("one dark night in the palace..")"
type textarea "dragon.say("hello it wasnt too bad just tiring and long..")"
click at [1010, 420] on div "# Create your story # Create your story game . setBackground ( "bamboo" ) game …" at bounding box center [1115, 498] width 511 height 524
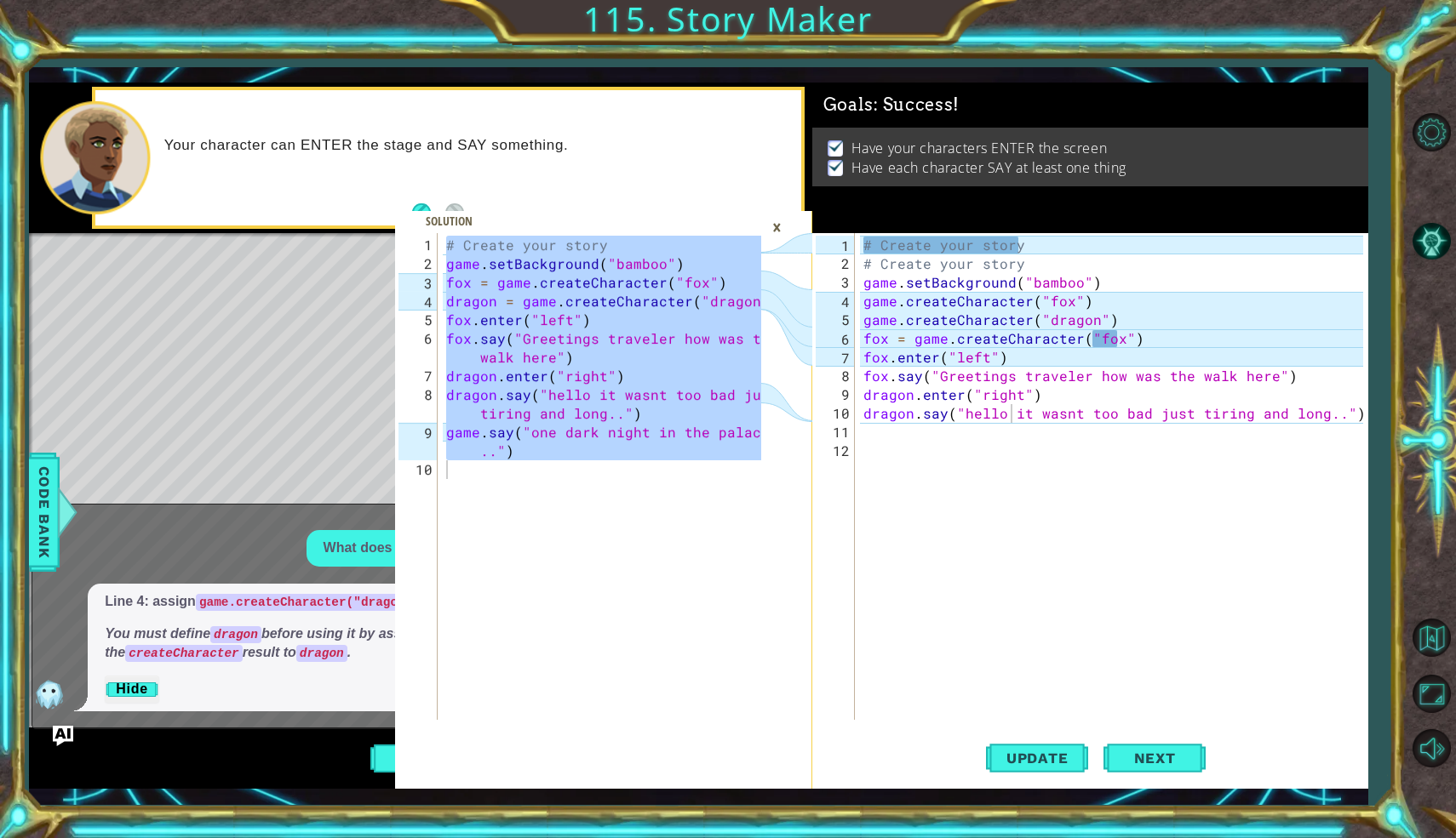
click at [855, 253] on div "dragon.say("hello it wasnt too bad just tiring and long..") 1 2 3 4 5 6 7 8 9 1…" at bounding box center [1087, 476] width 551 height 487
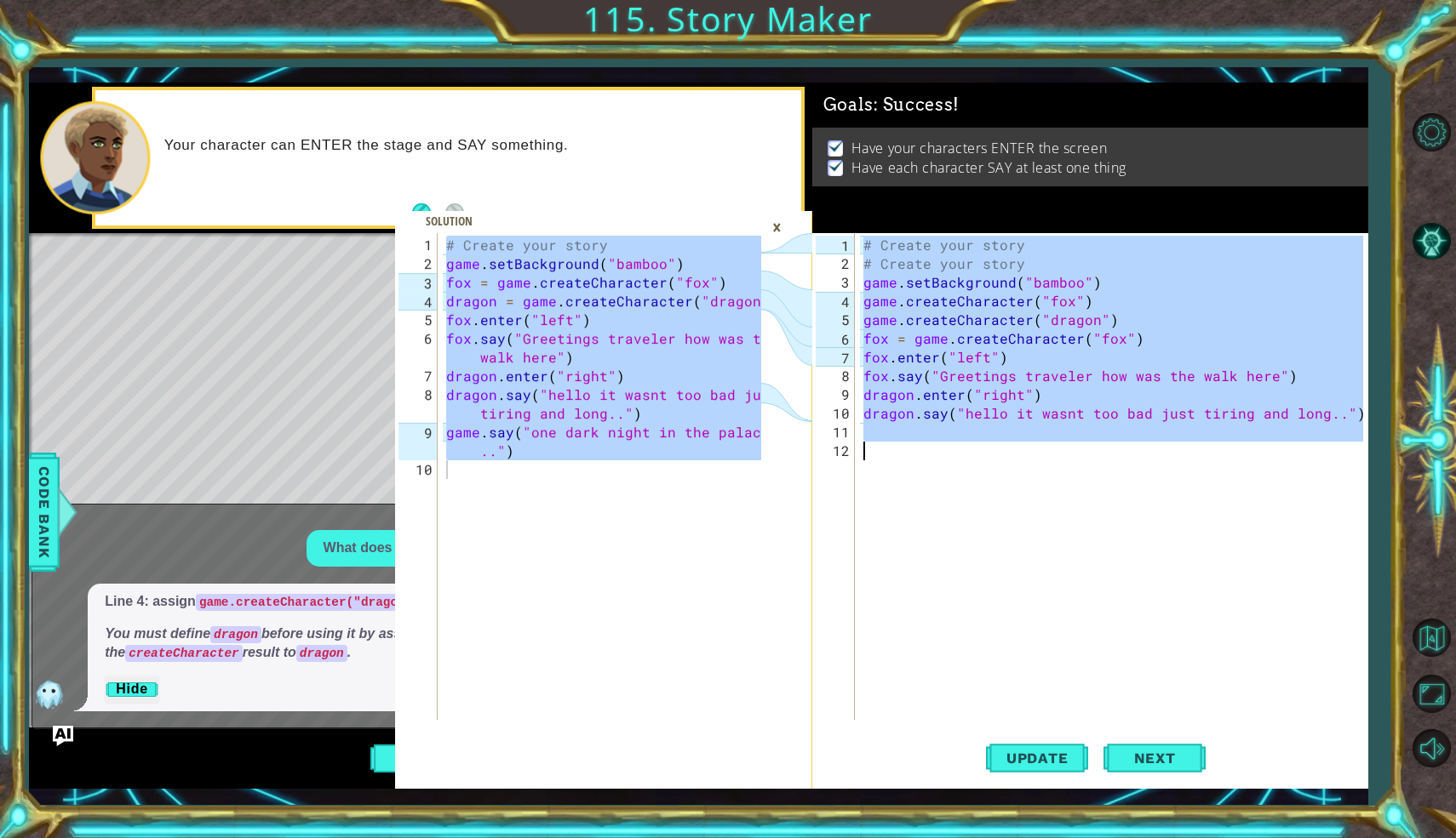
drag, startPoint x: 861, startPoint y: 248, endPoint x: 1454, endPoint y: 548, distance: 664.6
click at [1454, 548] on div "game.say("one dark night in the palace..") 1 2 3 4 5 6 7 8 9 10 # Create your s…" at bounding box center [728, 419] width 1456 height 838
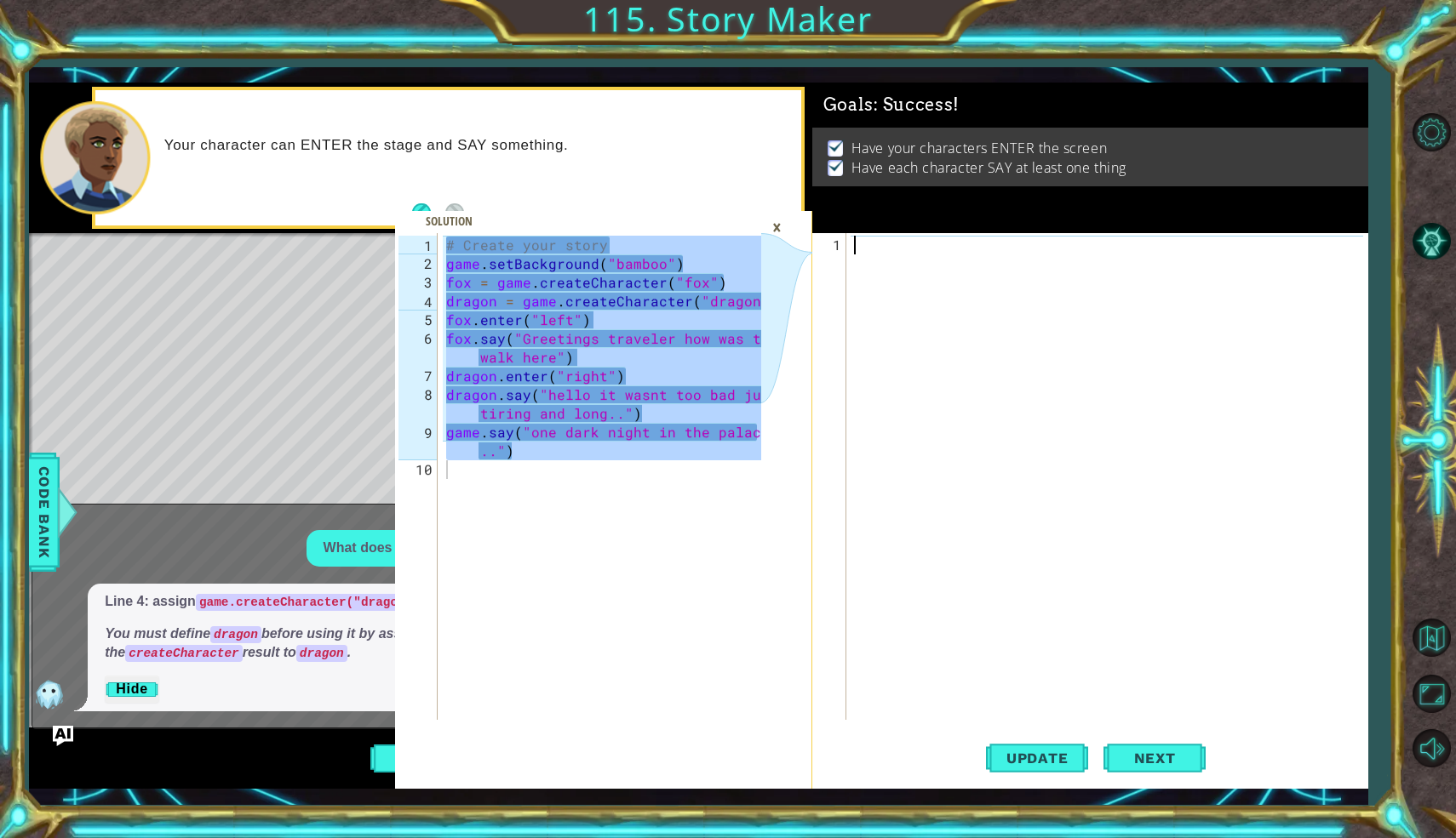
click at [862, 246] on div at bounding box center [1110, 498] width 520 height 524
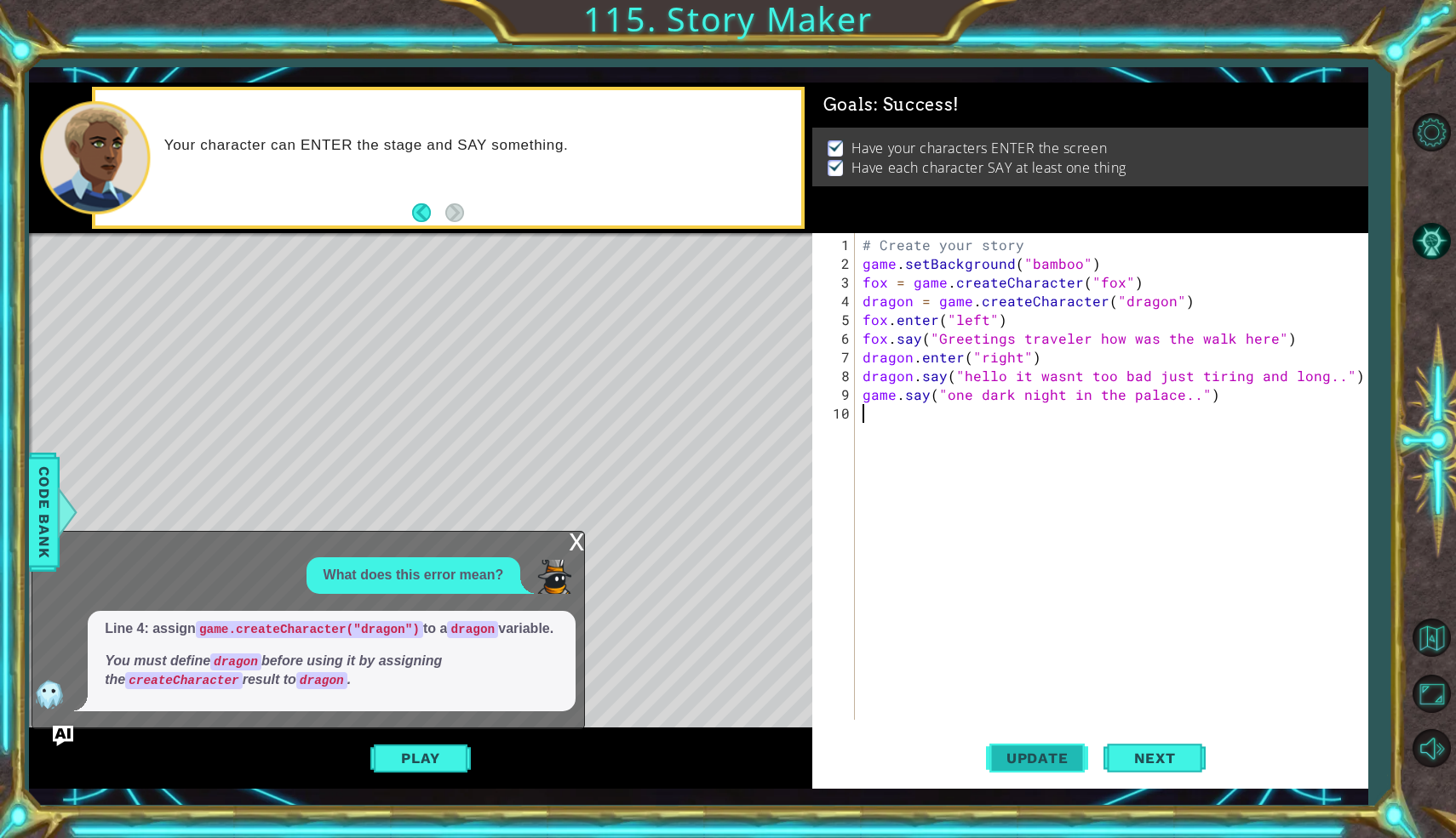
click at [1036, 763] on span "Update" at bounding box center [1037, 759] width 96 height 17
click at [573, 532] on div "x" at bounding box center [577, 541] width 16 height 17
